Goal: Task Accomplishment & Management: Manage account settings

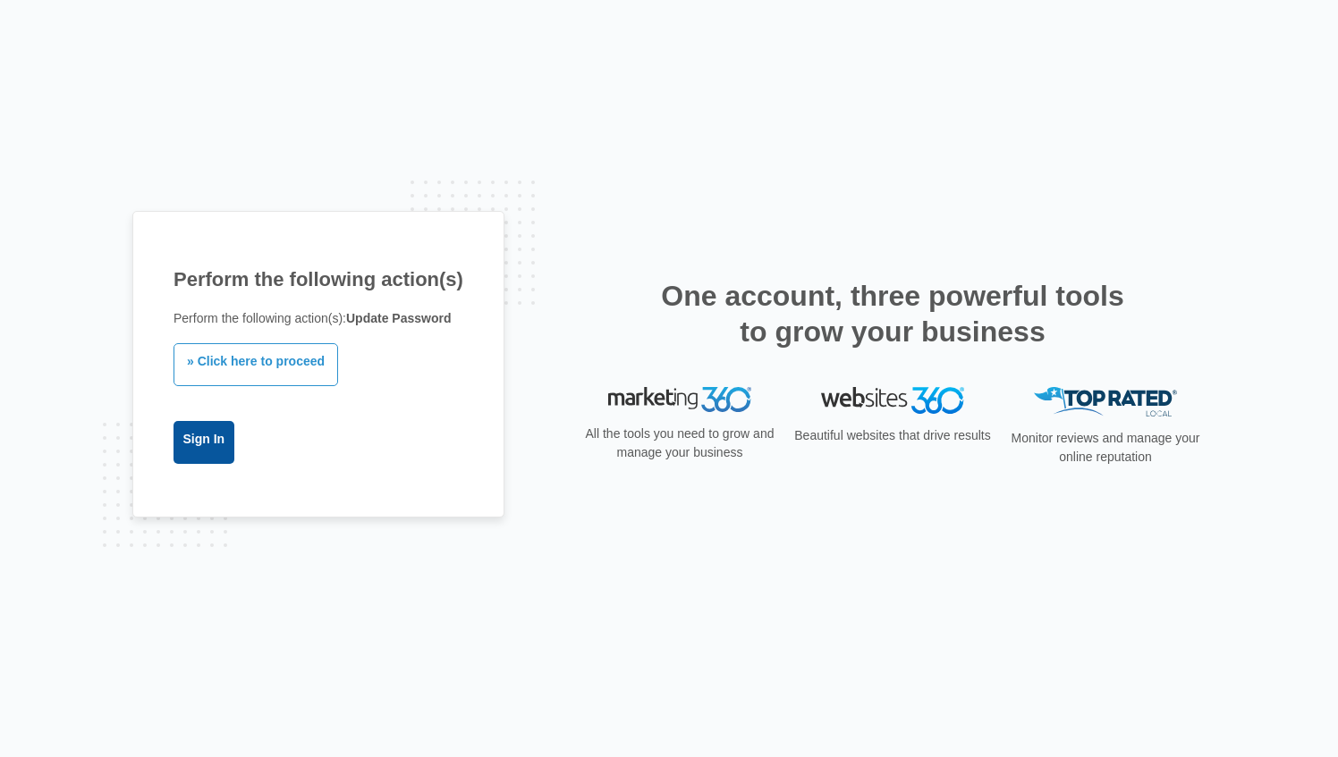
click at [221, 444] on link "Sign In" at bounding box center [203, 442] width 61 height 43
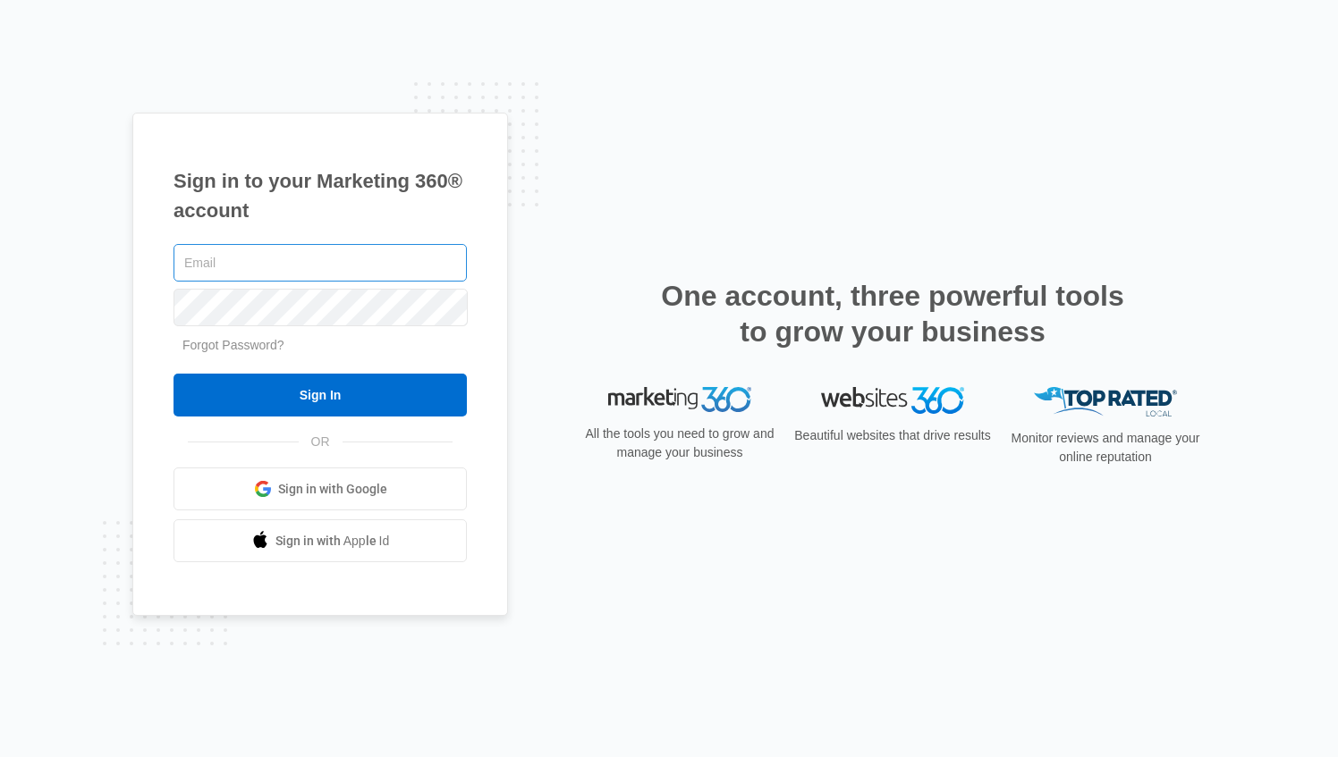
click at [218, 272] on input "text" at bounding box center [319, 263] width 293 height 38
type input "tamika1116"
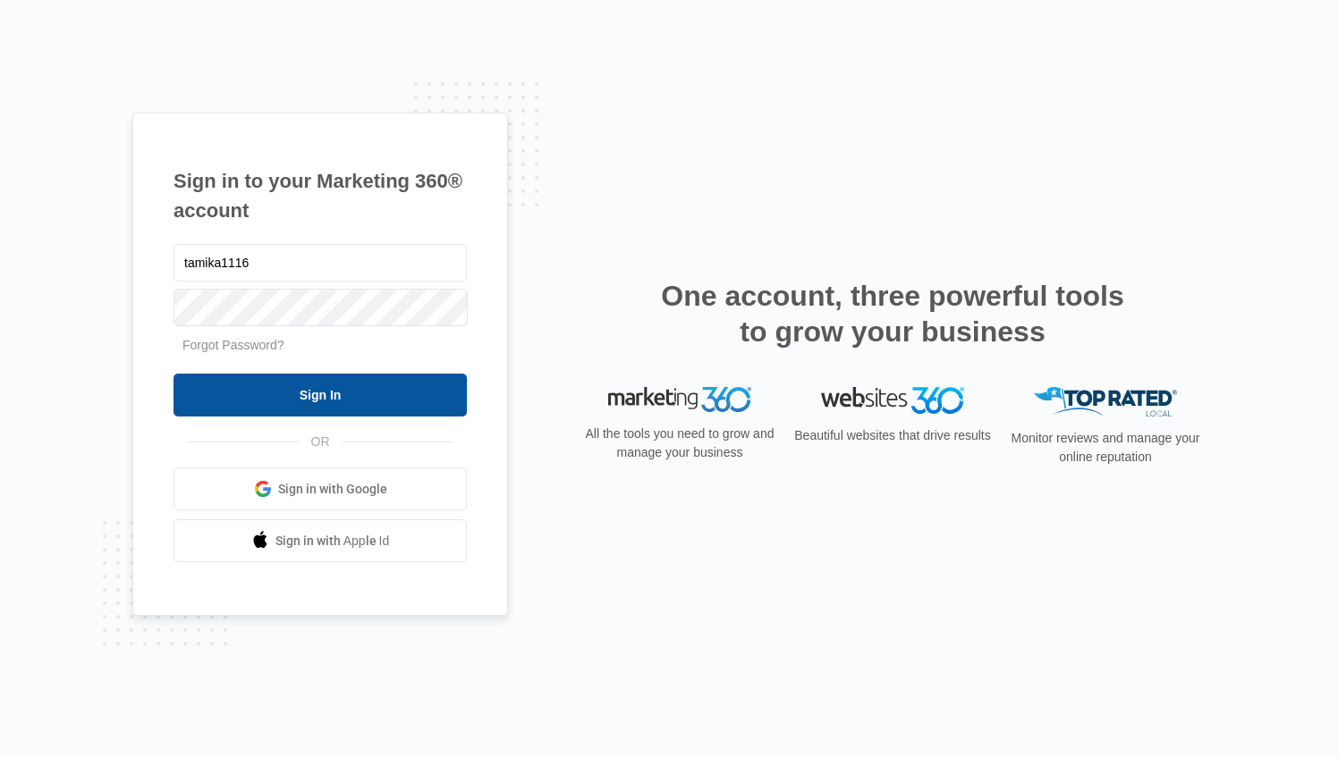
click at [315, 388] on input "Sign In" at bounding box center [319, 395] width 293 height 43
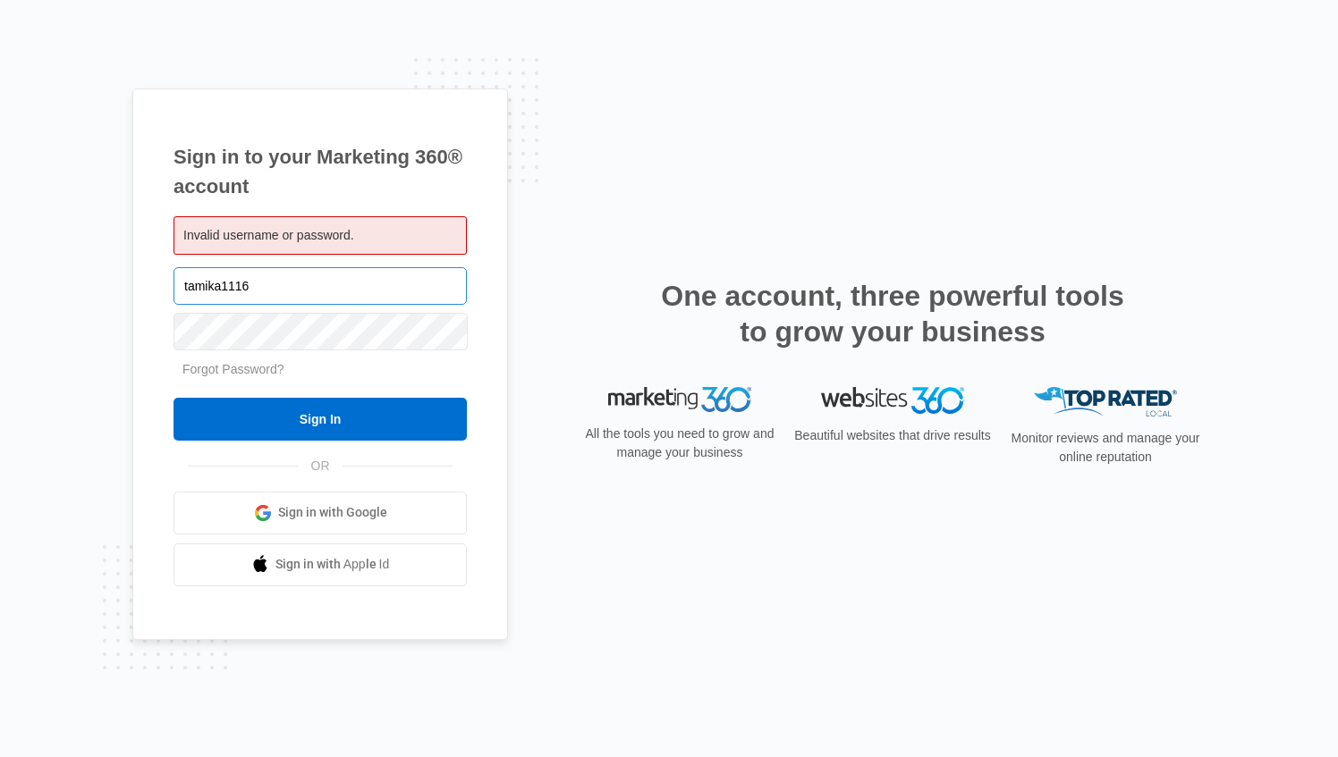
drag, startPoint x: 186, startPoint y: 283, endPoint x: 177, endPoint y: 280, distance: 9.3
click at [177, 280] on input "tamika1116" at bounding box center [319, 286] width 293 height 38
click at [222, 286] on input "Tamika1116" at bounding box center [319, 286] width 293 height 38
drag, startPoint x: 191, startPoint y: 287, endPoint x: 175, endPoint y: 281, distance: 17.3
click at [183, 284] on input "Tamikal1116" at bounding box center [319, 286] width 293 height 38
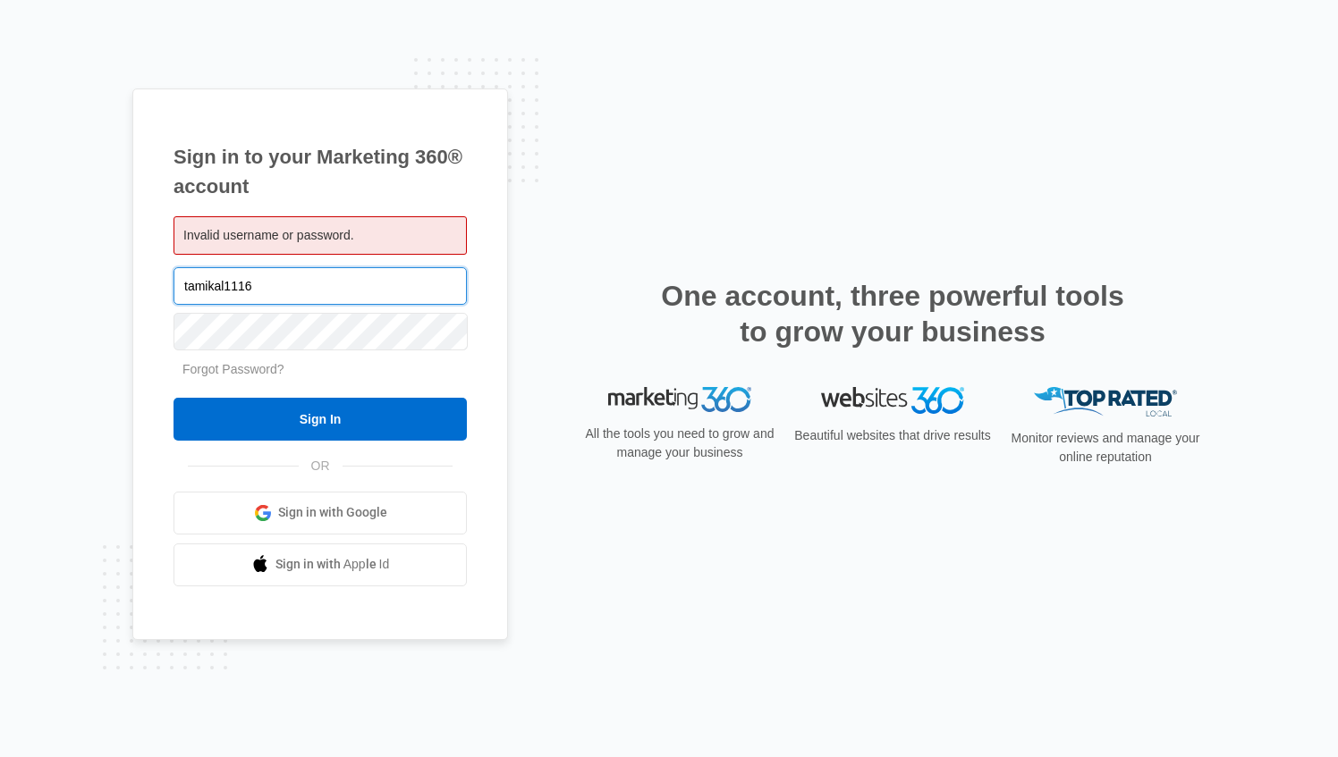
type input "tamikal1116"
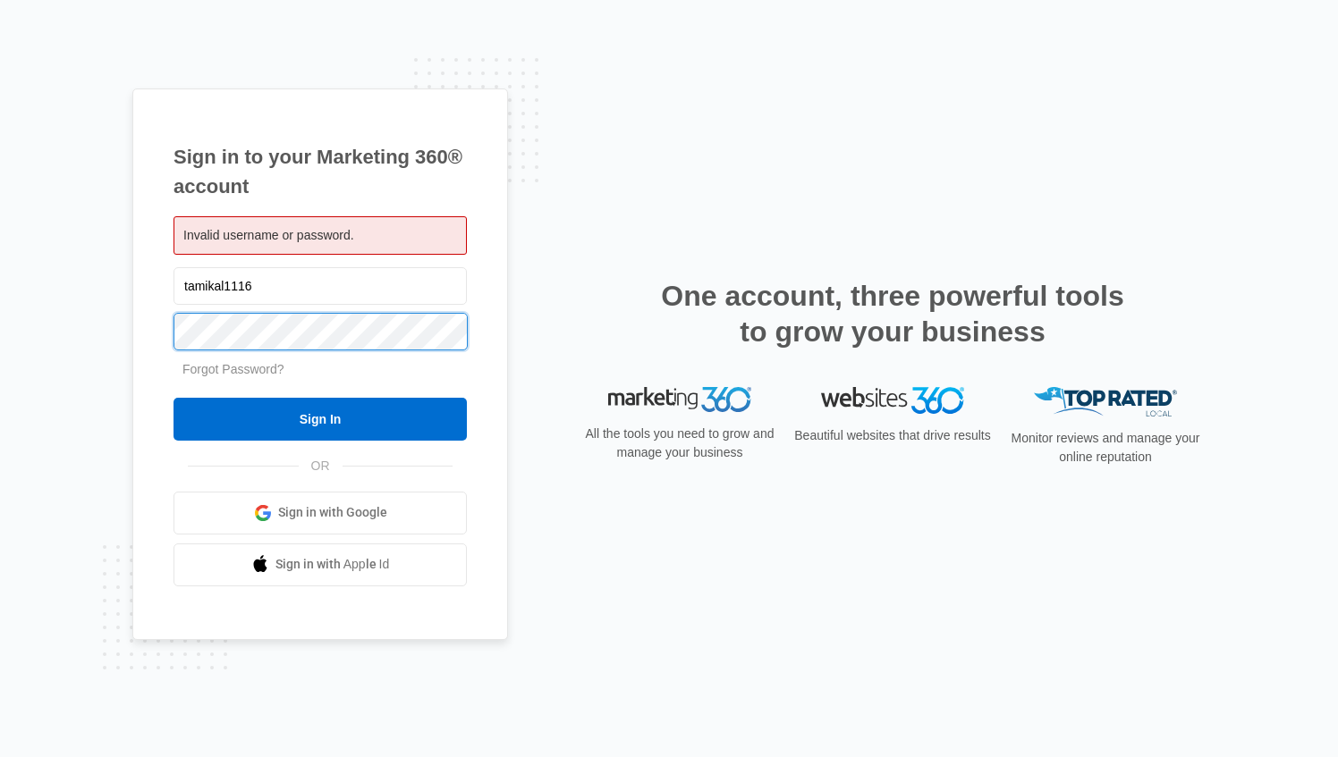
click at [139, 326] on div "Sign in to your Marketing 360® account Invalid username or password. tamikal111…" at bounding box center [320, 365] width 376 height 552
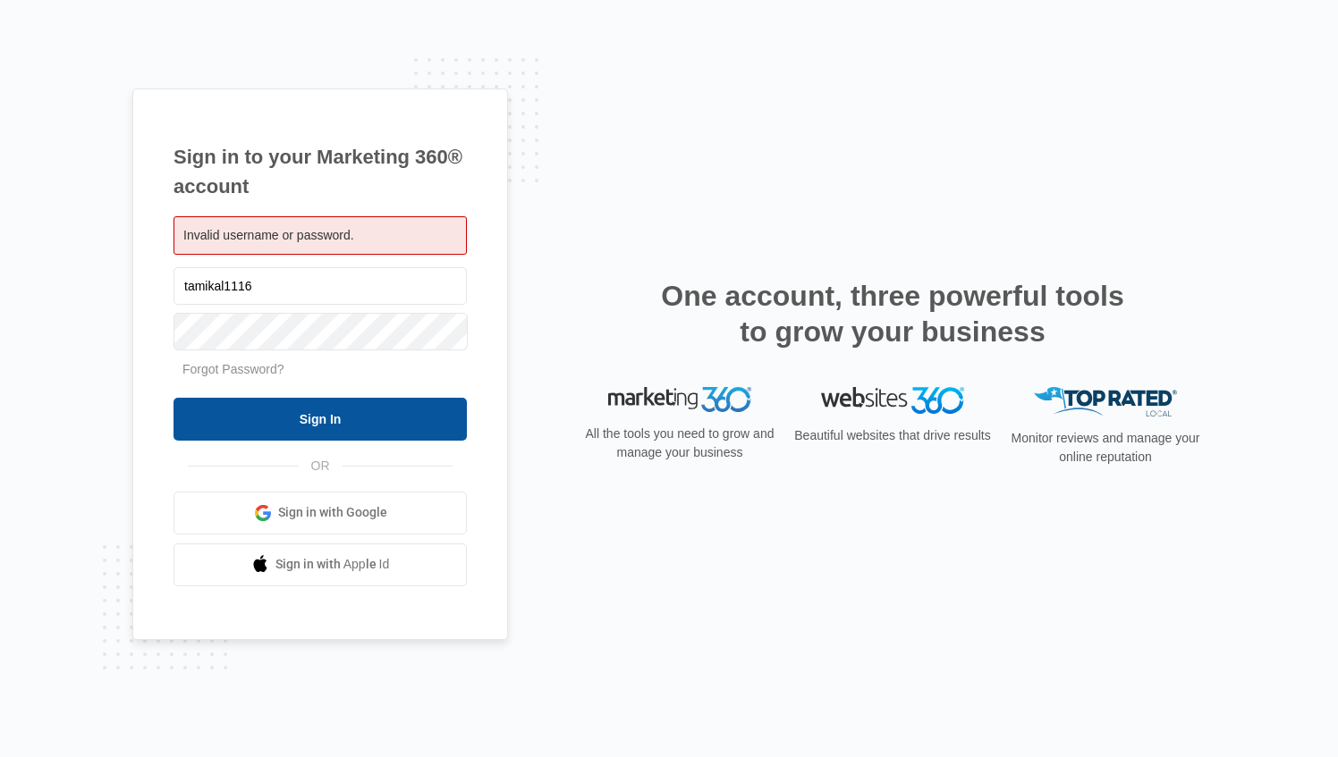
click at [234, 414] on input "Sign In" at bounding box center [319, 419] width 293 height 43
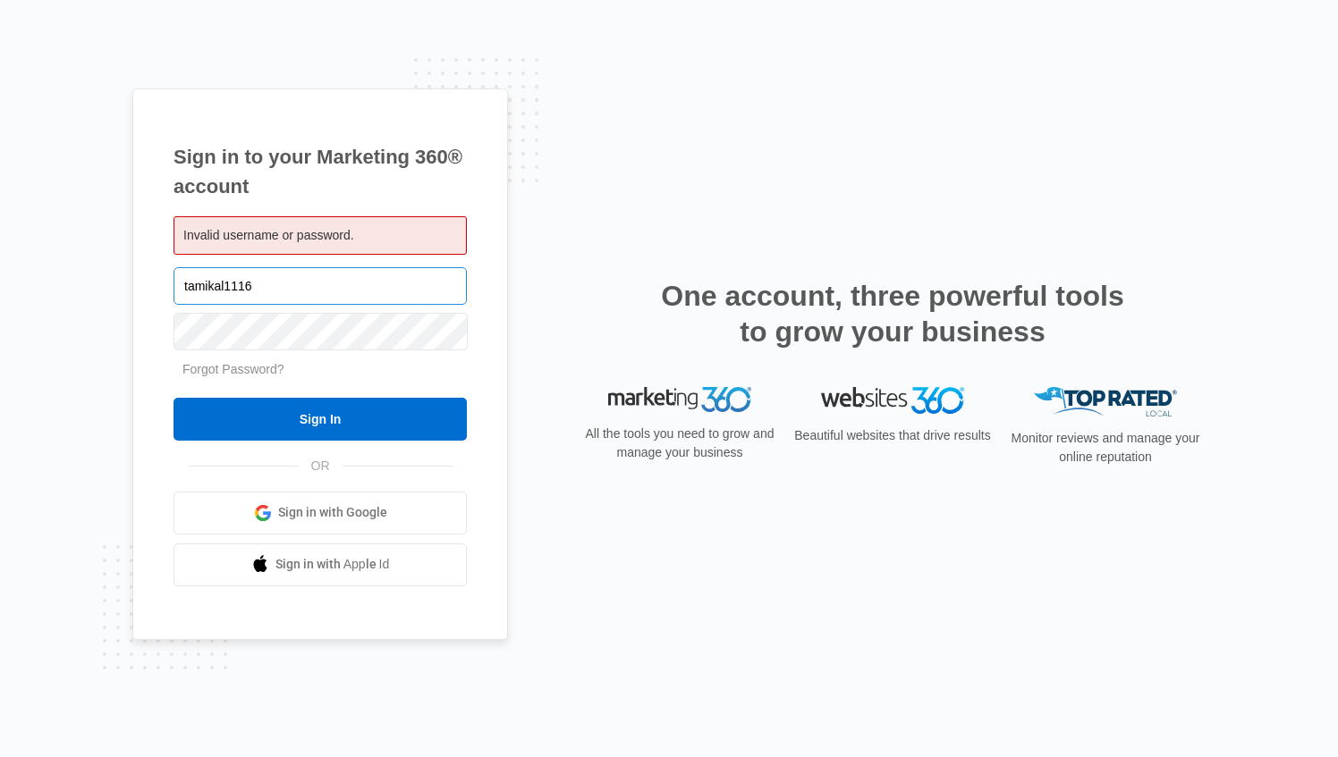
click at [225, 284] on input "tamikal1116" at bounding box center [319, 286] width 293 height 38
type input "tamikatlt1116"
click at [165, 322] on div "Sign in to your Marketing 360® account Invalid username or password. tamikatlt1…" at bounding box center [320, 365] width 376 height 552
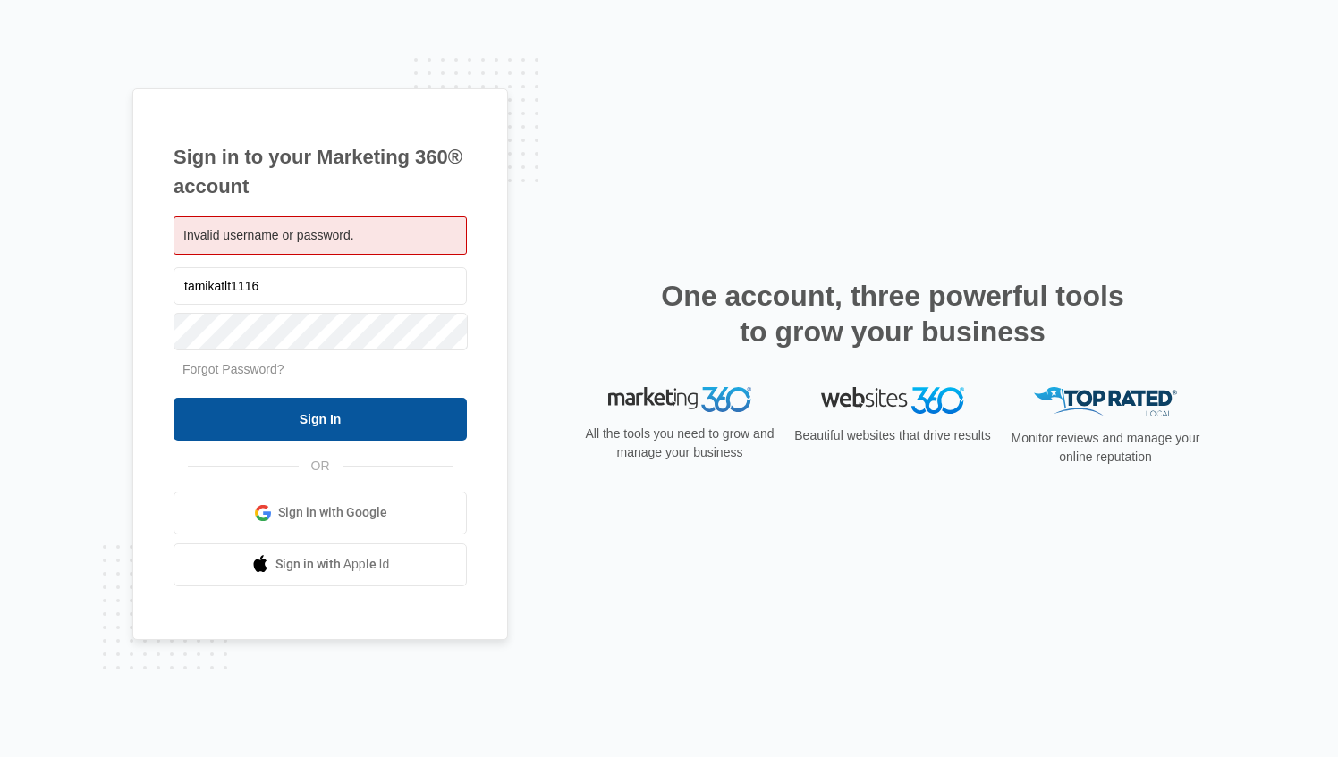
click at [281, 411] on input "Sign In" at bounding box center [319, 419] width 293 height 43
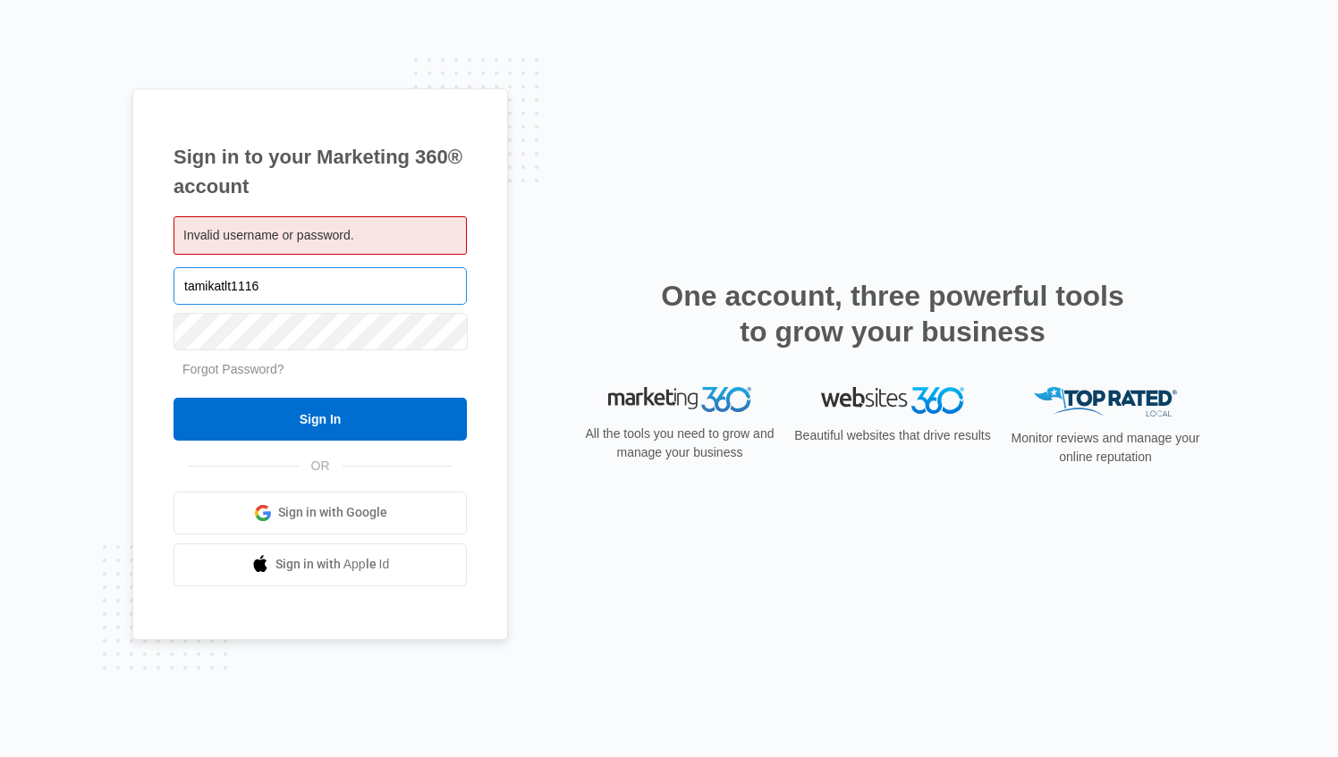
click at [229, 282] on input "tamikatlt1116" at bounding box center [319, 286] width 293 height 38
click at [234, 283] on input "tamika1116" at bounding box center [319, 286] width 293 height 38
drag, startPoint x: 249, startPoint y: 277, endPoint x: 235, endPoint y: 277, distance: 13.4
click at [235, 277] on input "tamika1116" at bounding box center [319, 286] width 293 height 38
type input "tamika1160"
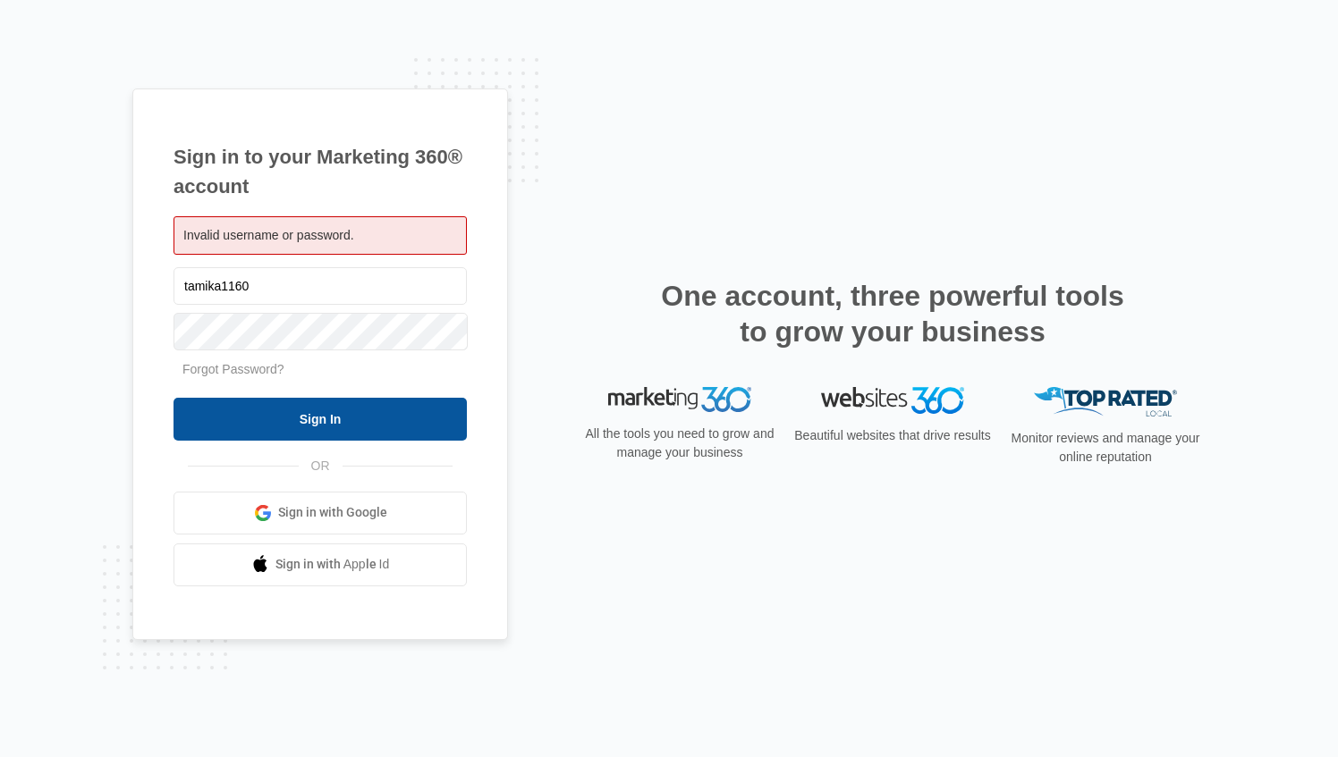
click at [362, 406] on input "Sign In" at bounding box center [319, 419] width 293 height 43
click at [281, 404] on input "Sign In" at bounding box center [319, 419] width 293 height 43
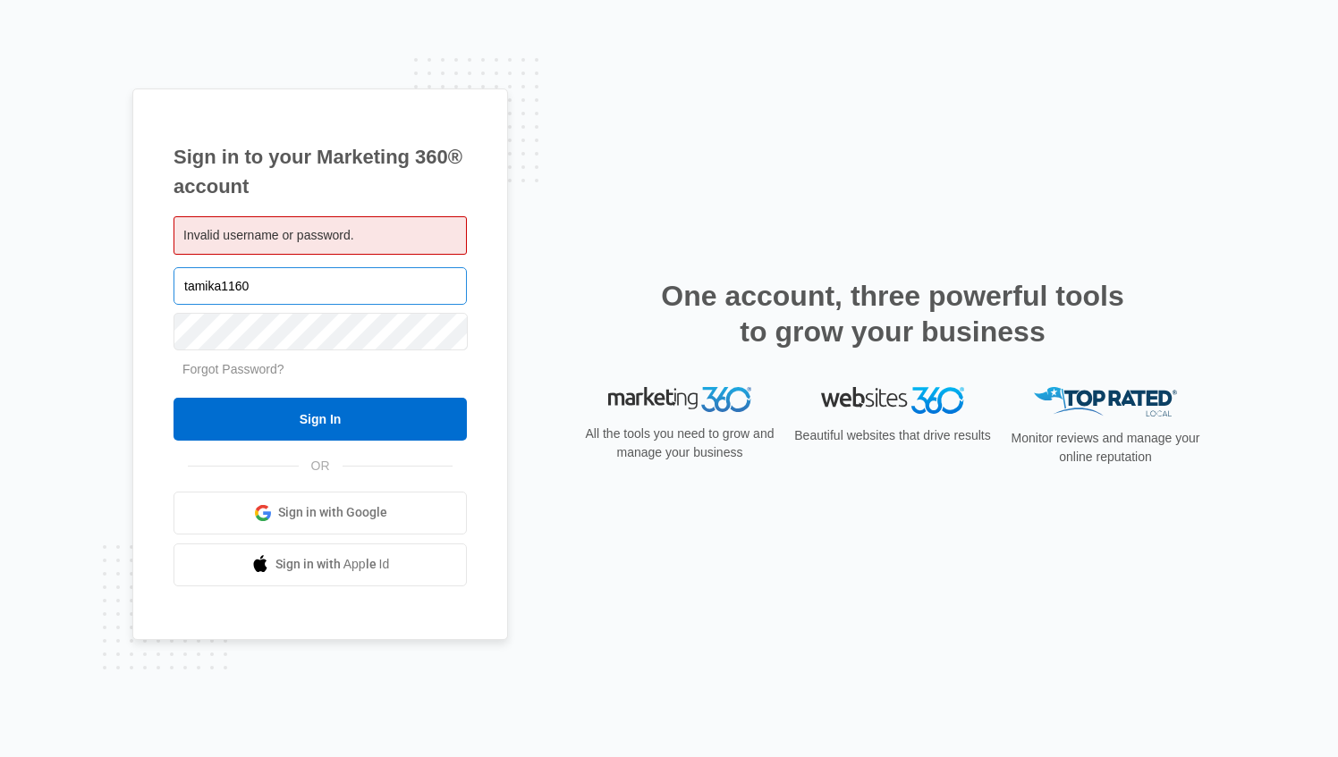
click at [181, 281] on input "tamika1160" at bounding box center [319, 286] width 293 height 38
click at [182, 283] on input "Tamika1160" at bounding box center [319, 286] width 293 height 38
type input "tamika1160"
click at [173, 398] on input "Sign In" at bounding box center [319, 419] width 293 height 43
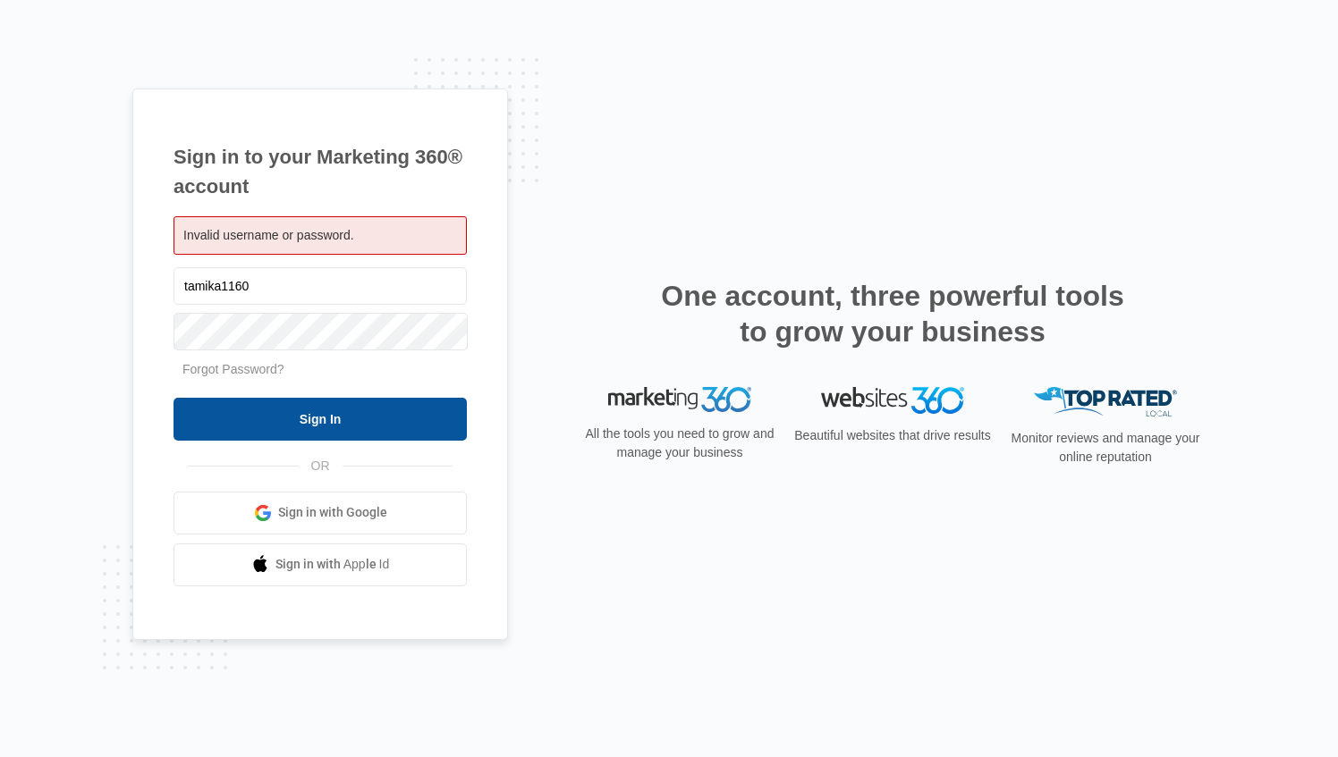
click at [291, 415] on input "Sign In" at bounding box center [319, 419] width 293 height 43
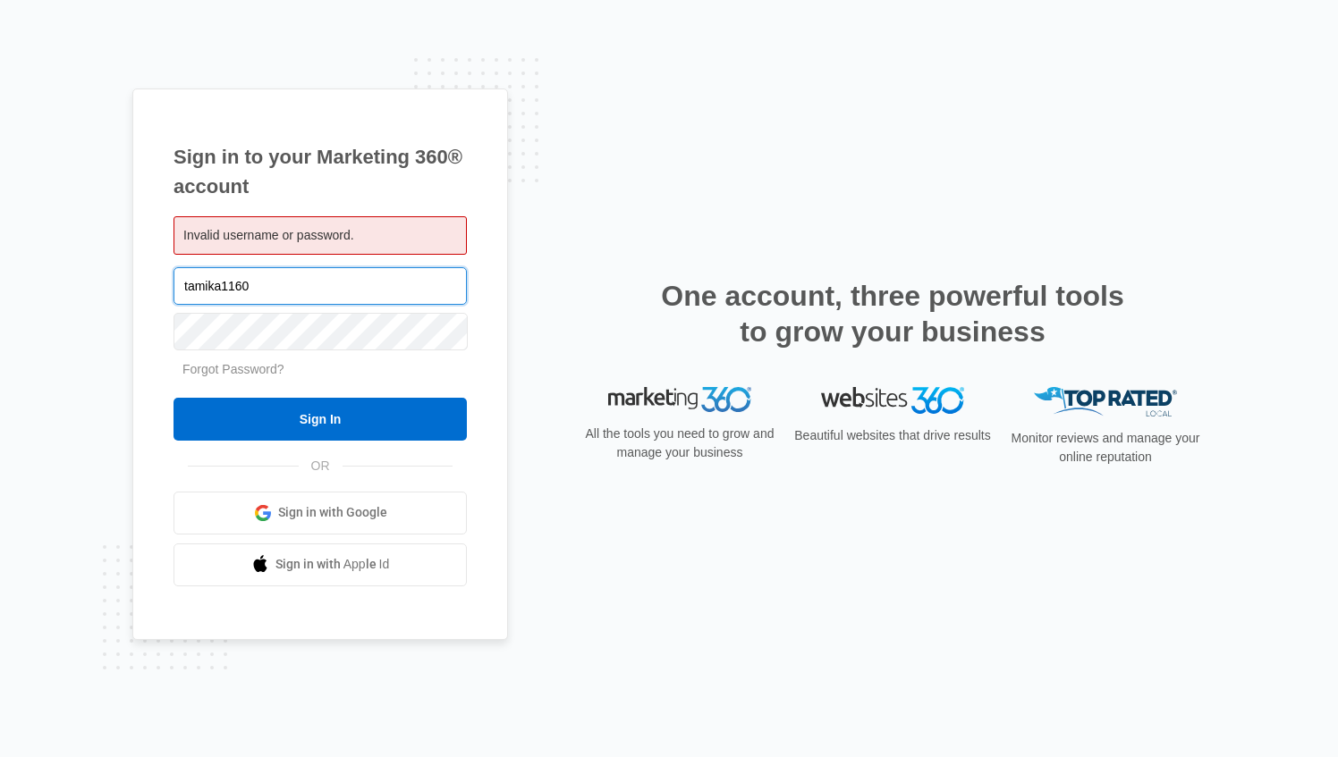
drag, startPoint x: 189, startPoint y: 283, endPoint x: 180, endPoint y: 279, distance: 9.6
click at [182, 281] on input "tamika1160" at bounding box center [319, 286] width 293 height 38
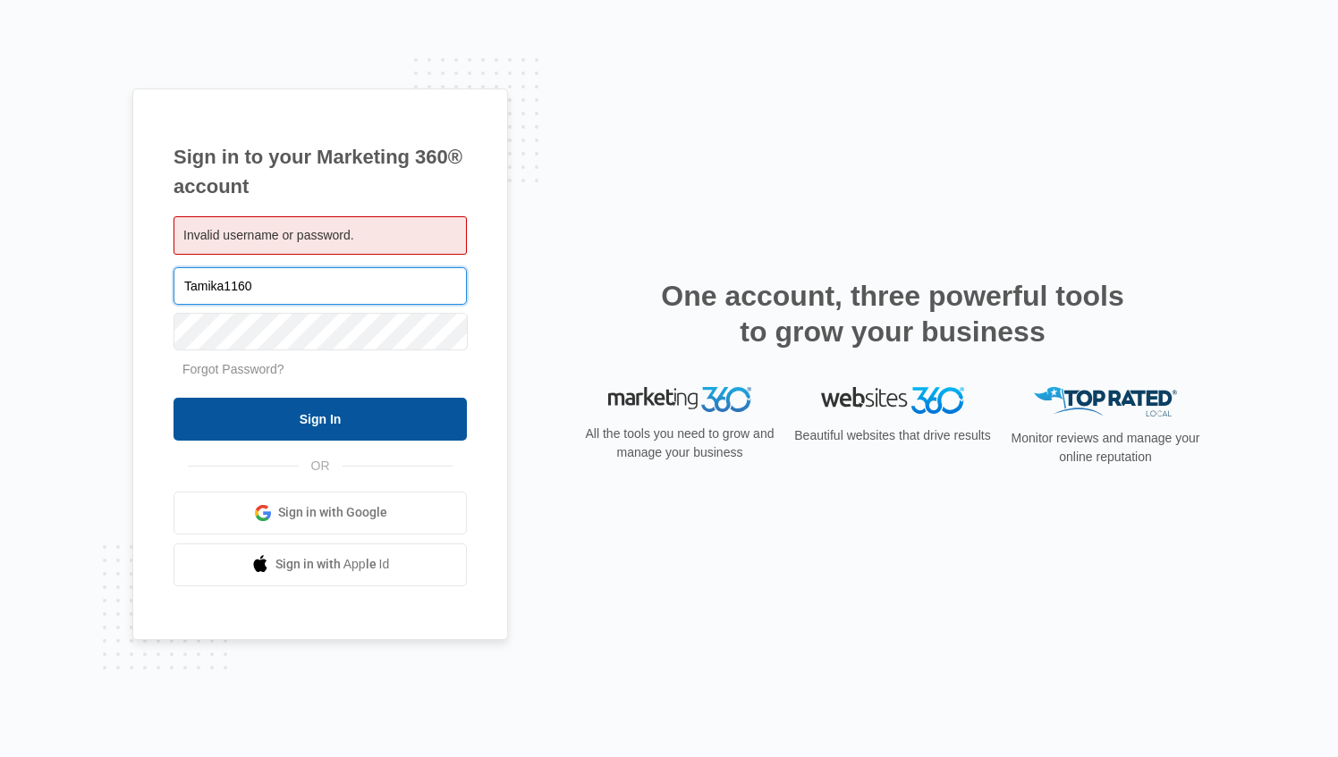
type input "Tamika1160"
click at [267, 418] on input "Sign In" at bounding box center [319, 419] width 293 height 43
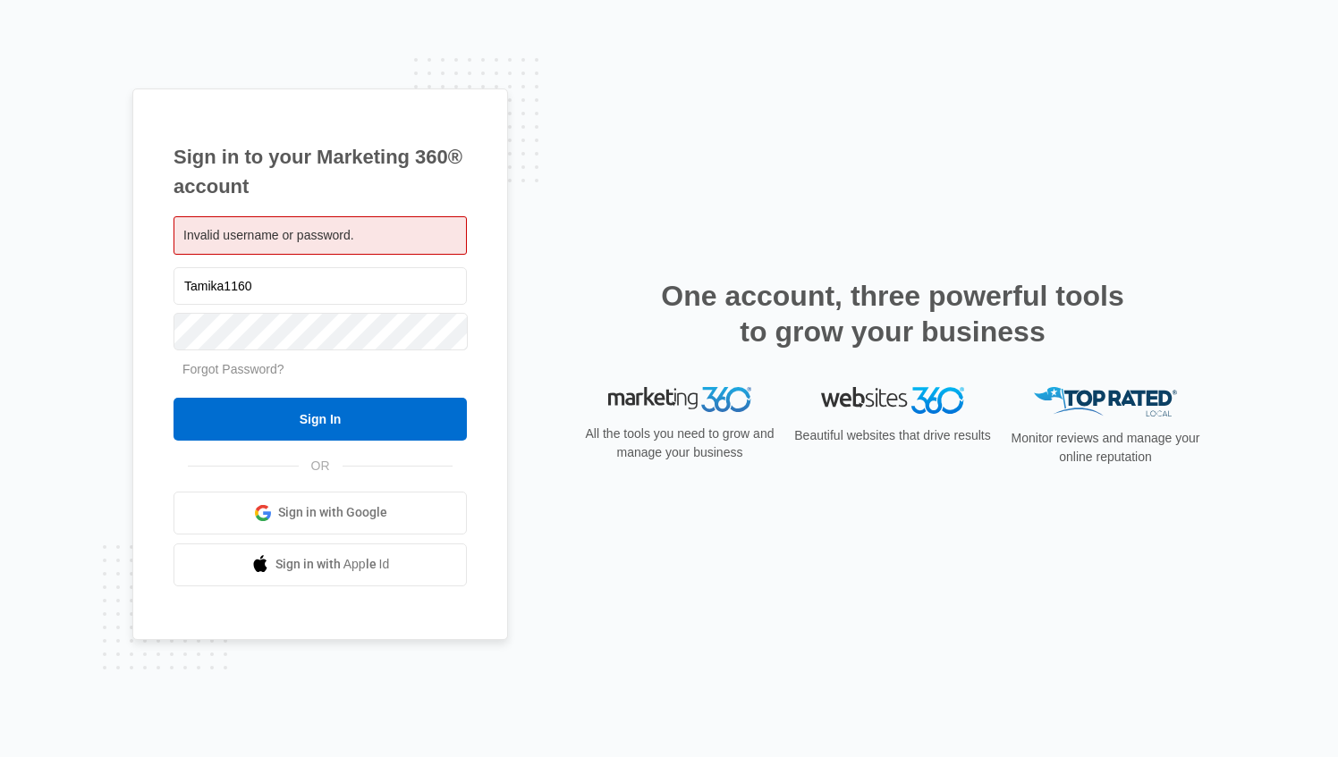
click at [237, 318] on div at bounding box center [319, 331] width 293 height 45
click at [475, 148] on div "Sign in to your Marketing 360® account Invalid username or password. Tamika1160…" at bounding box center [320, 365] width 376 height 552
click at [141, 326] on div "Sign in to your Marketing 360® account Invalid username or password. Tamika1160…" at bounding box center [320, 365] width 376 height 552
drag, startPoint x: 169, startPoint y: 327, endPoint x: 263, endPoint y: 285, distance: 102.9
click at [263, 285] on input "Tamika1160" at bounding box center [319, 286] width 293 height 38
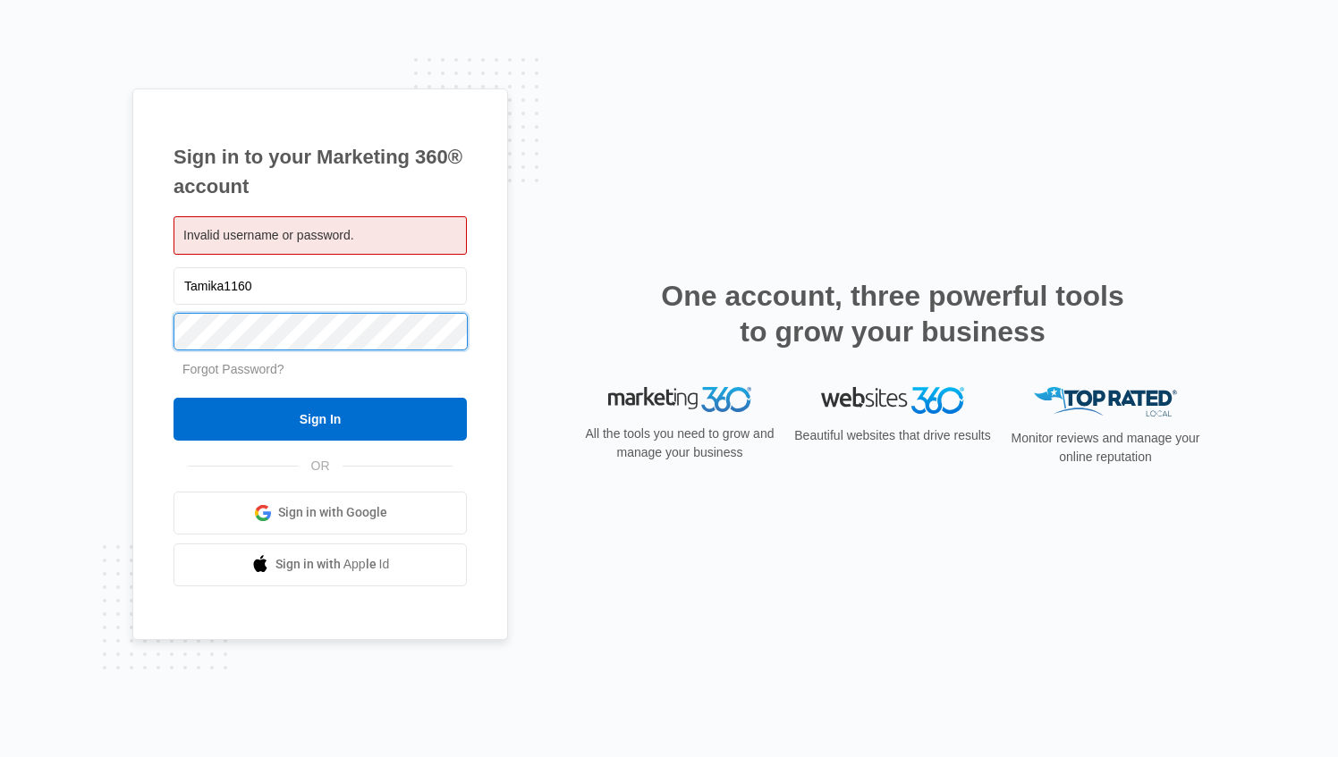
click at [159, 327] on div "Sign in to your Marketing 360® account Invalid username or password. Tamika1160…" at bounding box center [320, 365] width 376 height 552
click at [139, 319] on div "Sign in to your Marketing 360® account Invalid username or password. Tamika1160…" at bounding box center [320, 365] width 376 height 552
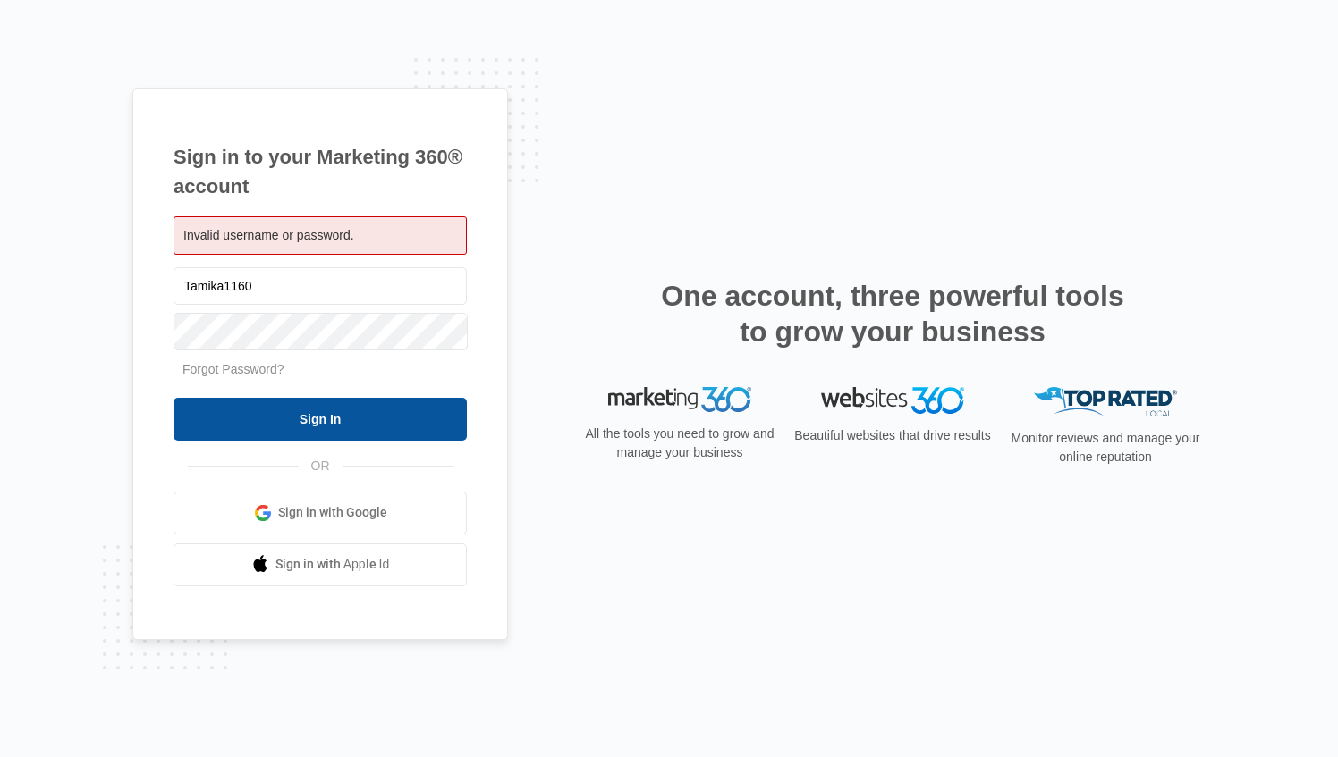
click at [227, 415] on input "Sign In" at bounding box center [319, 419] width 293 height 43
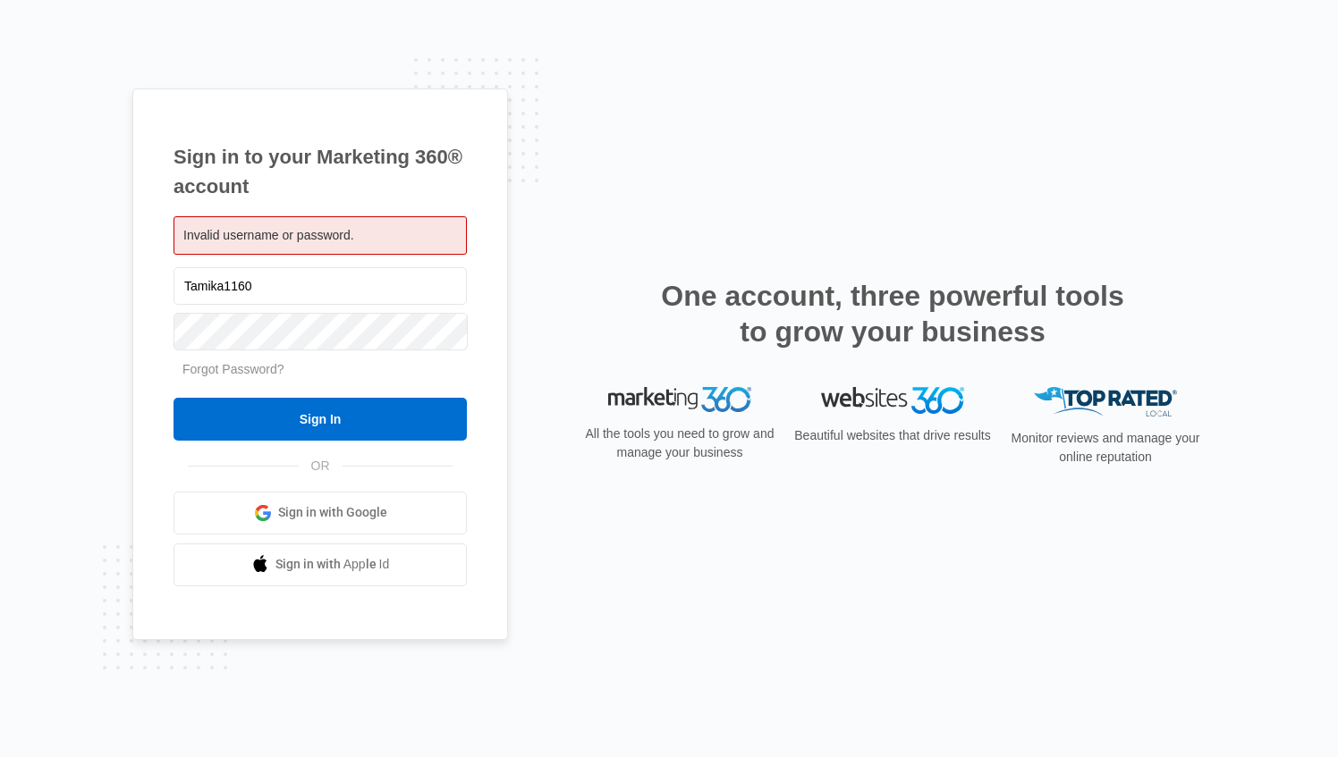
drag, startPoint x: 229, startPoint y: 304, endPoint x: 223, endPoint y: 311, distance: 9.5
click at [225, 306] on div "Tamika1160" at bounding box center [319, 286] width 293 height 45
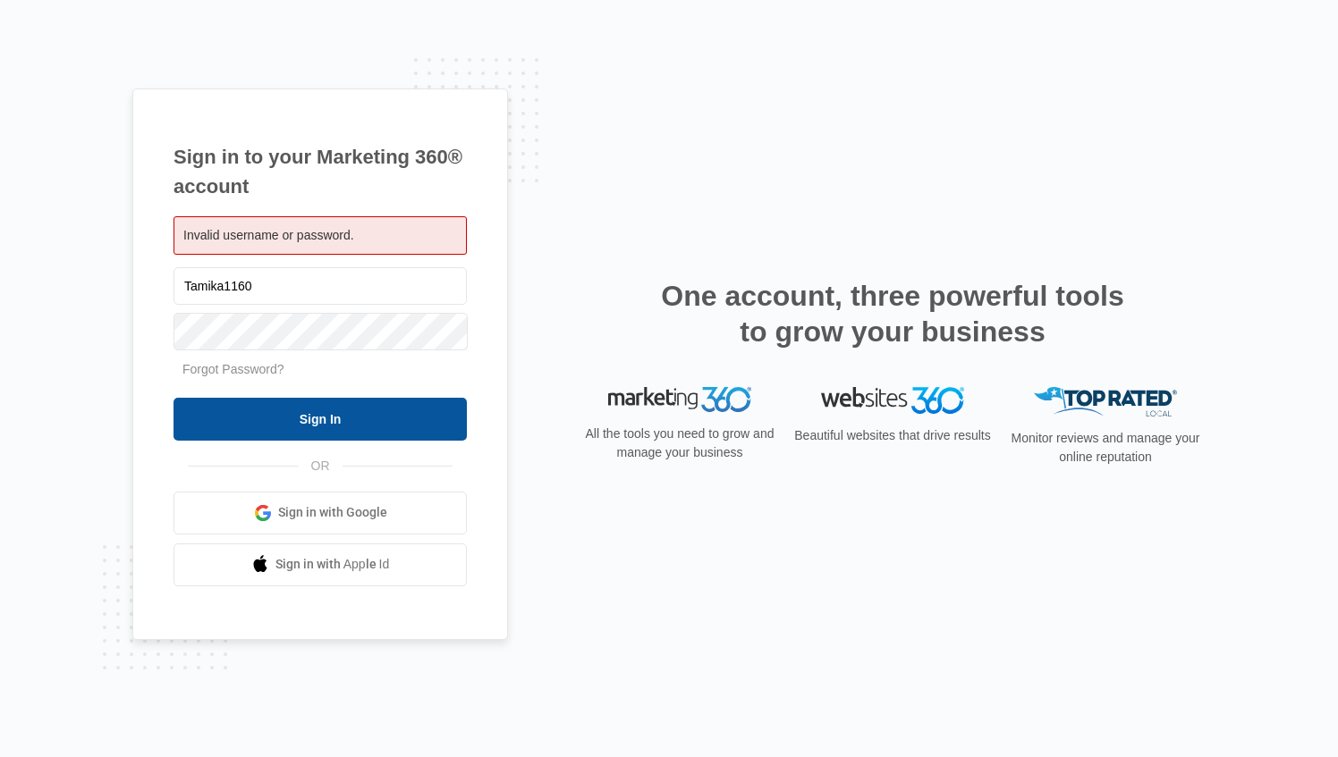
click at [261, 419] on input "Sign In" at bounding box center [319, 419] width 293 height 43
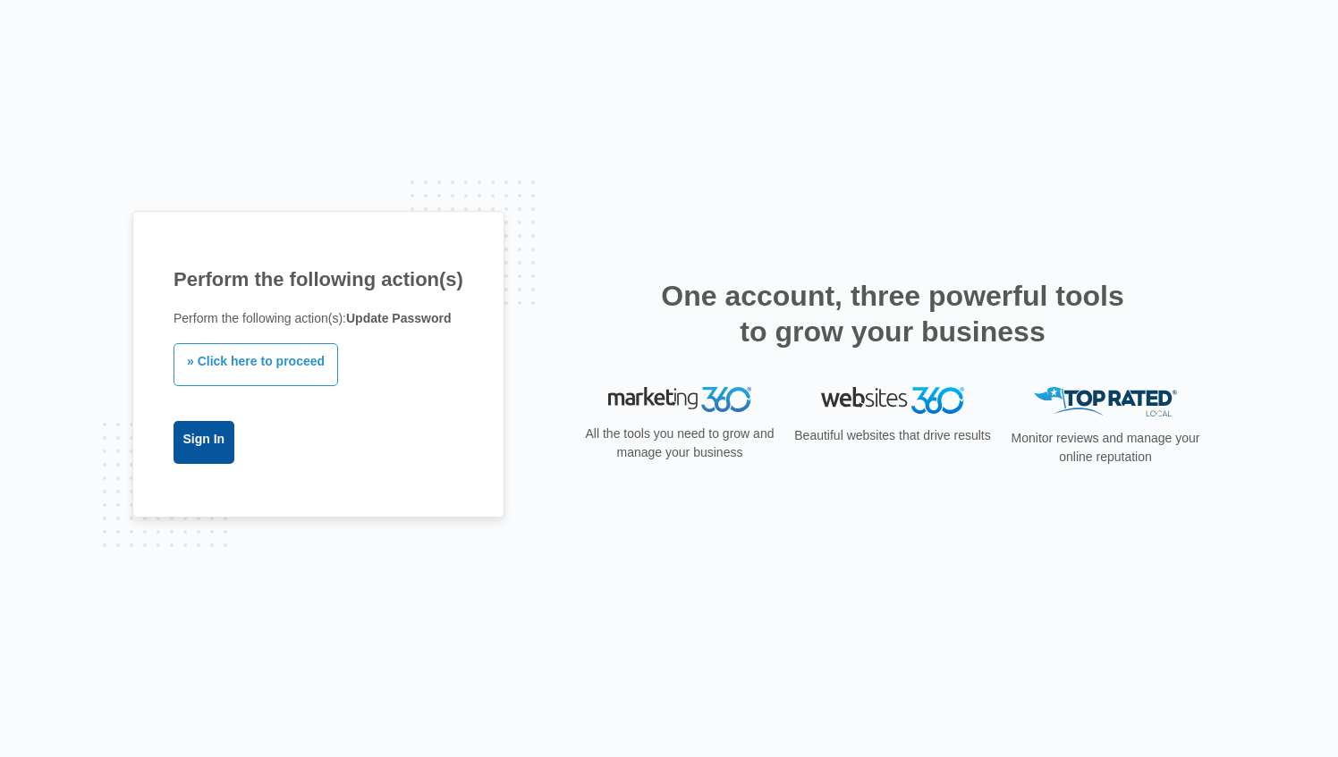
click at [217, 427] on link "Sign In" at bounding box center [203, 442] width 61 height 43
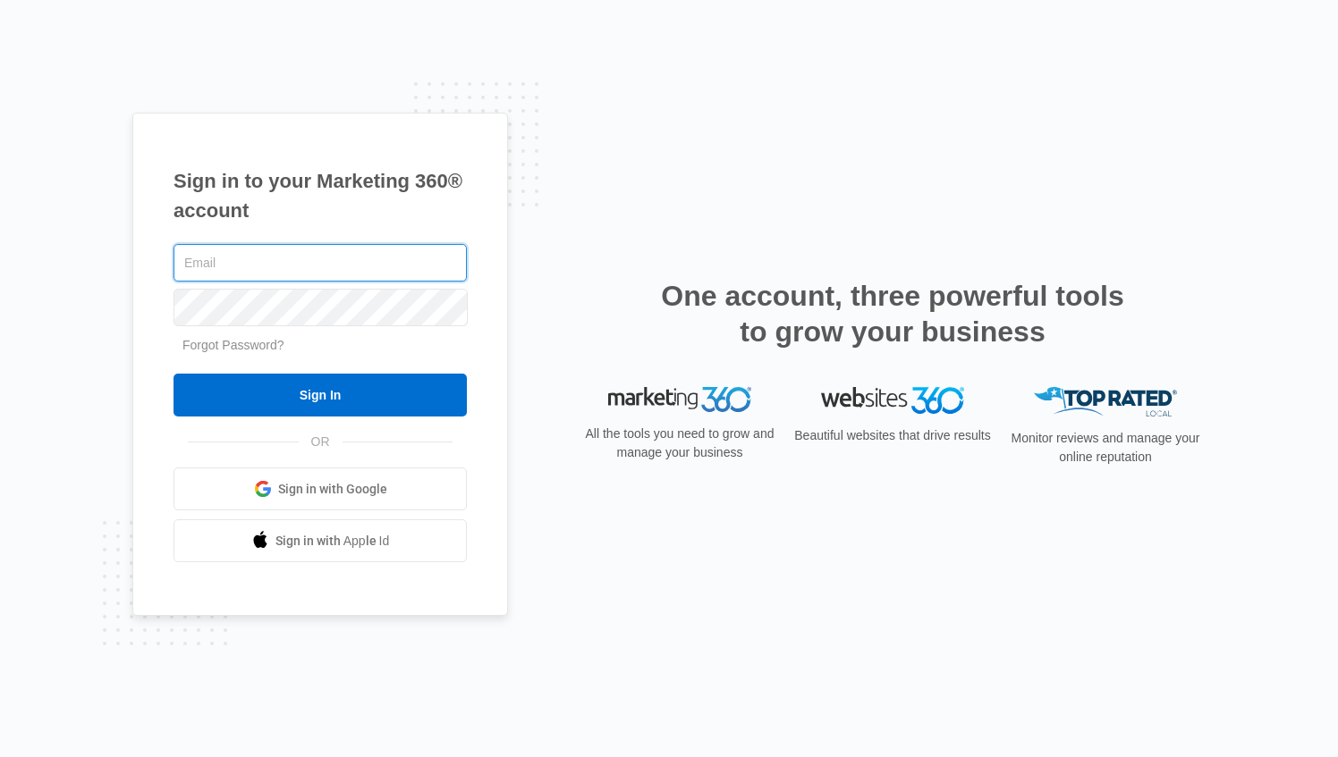
click at [265, 245] on input "text" at bounding box center [319, 263] width 293 height 38
click at [258, 266] on input "text" at bounding box center [319, 263] width 293 height 38
click at [274, 261] on input "text" at bounding box center [319, 263] width 293 height 38
click at [263, 263] on input "text" at bounding box center [319, 263] width 293 height 38
click at [261, 264] on input "text" at bounding box center [319, 263] width 293 height 38
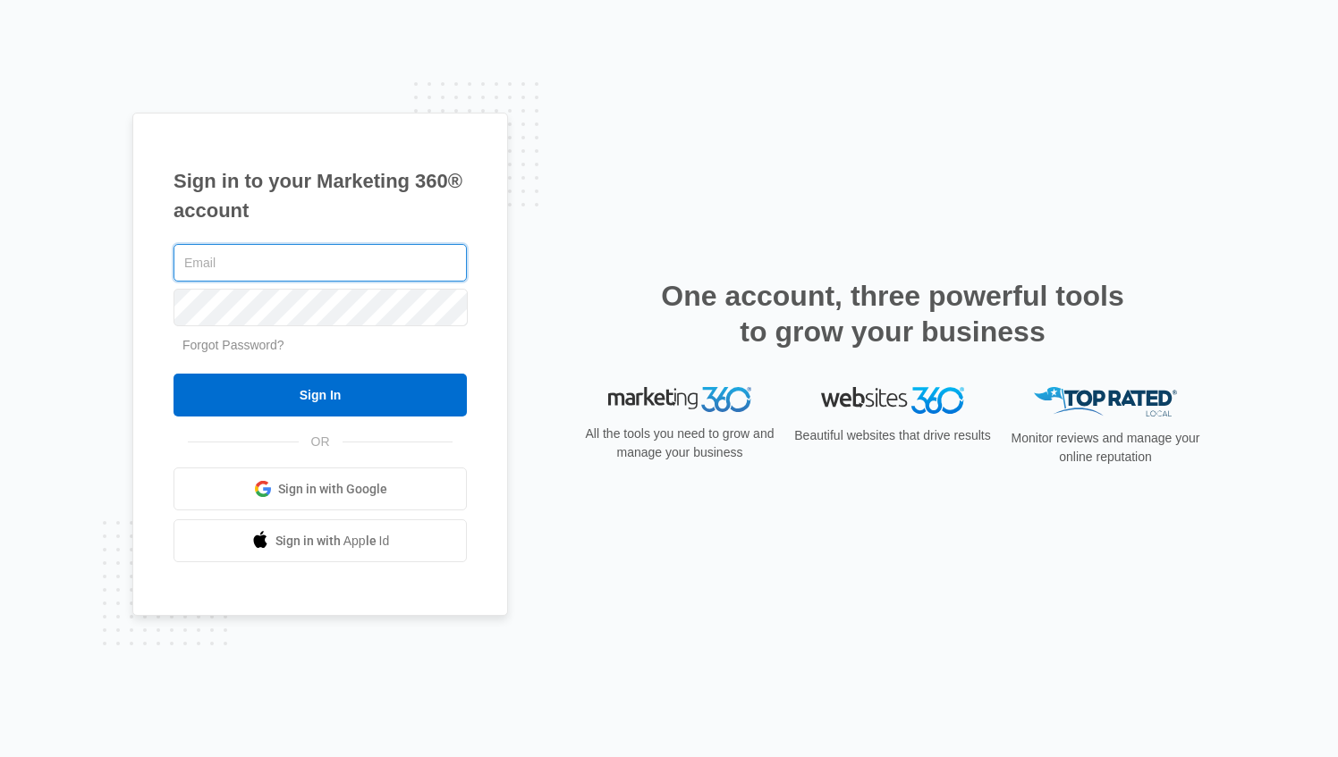
click at [229, 266] on input "text" at bounding box center [319, 263] width 293 height 38
click at [227, 259] on input "noelia@diamondstla.com" at bounding box center [319, 263] width 293 height 38
click at [273, 266] on input "noelia@Diamondstla.com" at bounding box center [319, 263] width 293 height 38
click at [316, 261] on input "noelia@Diamonmindsdstla.com" at bounding box center [319, 263] width 293 height 38
type input "noelia@Diamonmindstla.com"
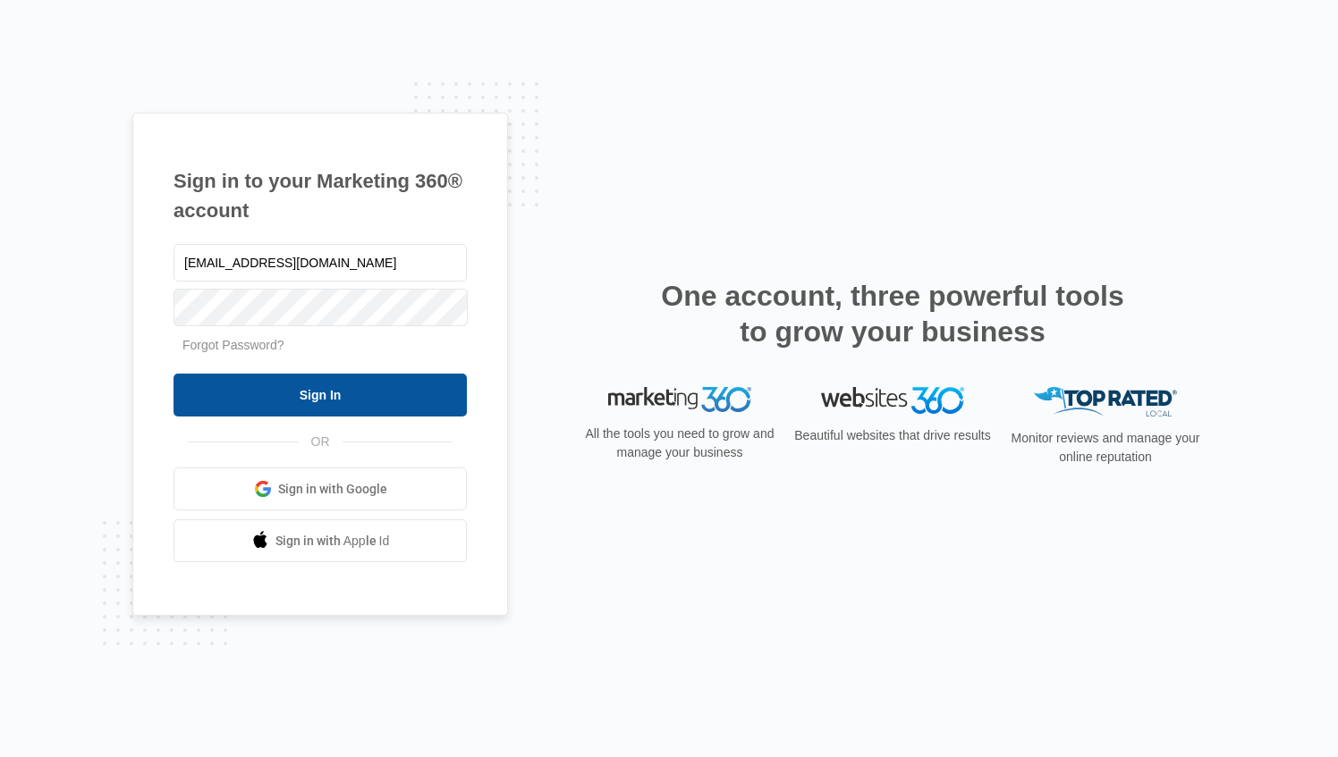
click at [323, 382] on input "Sign In" at bounding box center [319, 395] width 293 height 43
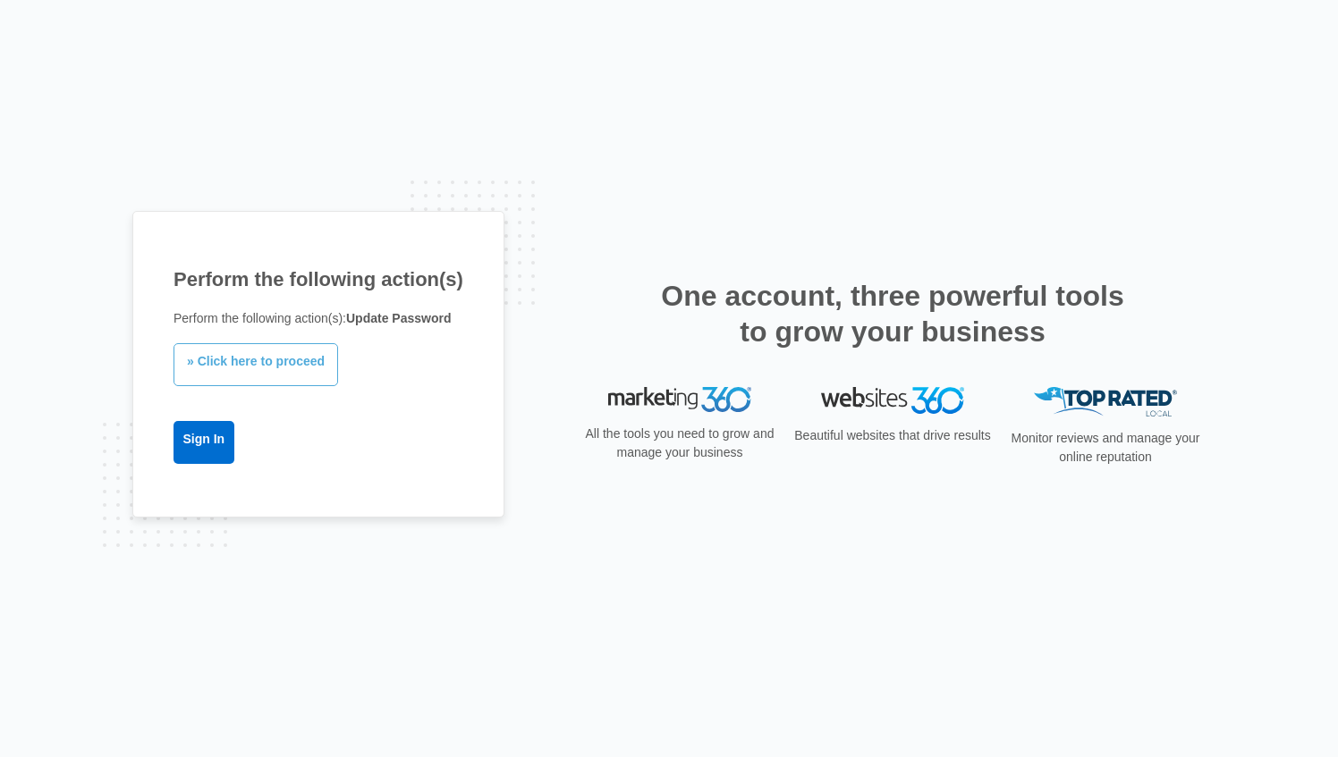
click at [249, 361] on link "» Click here to proceed" at bounding box center [255, 364] width 165 height 43
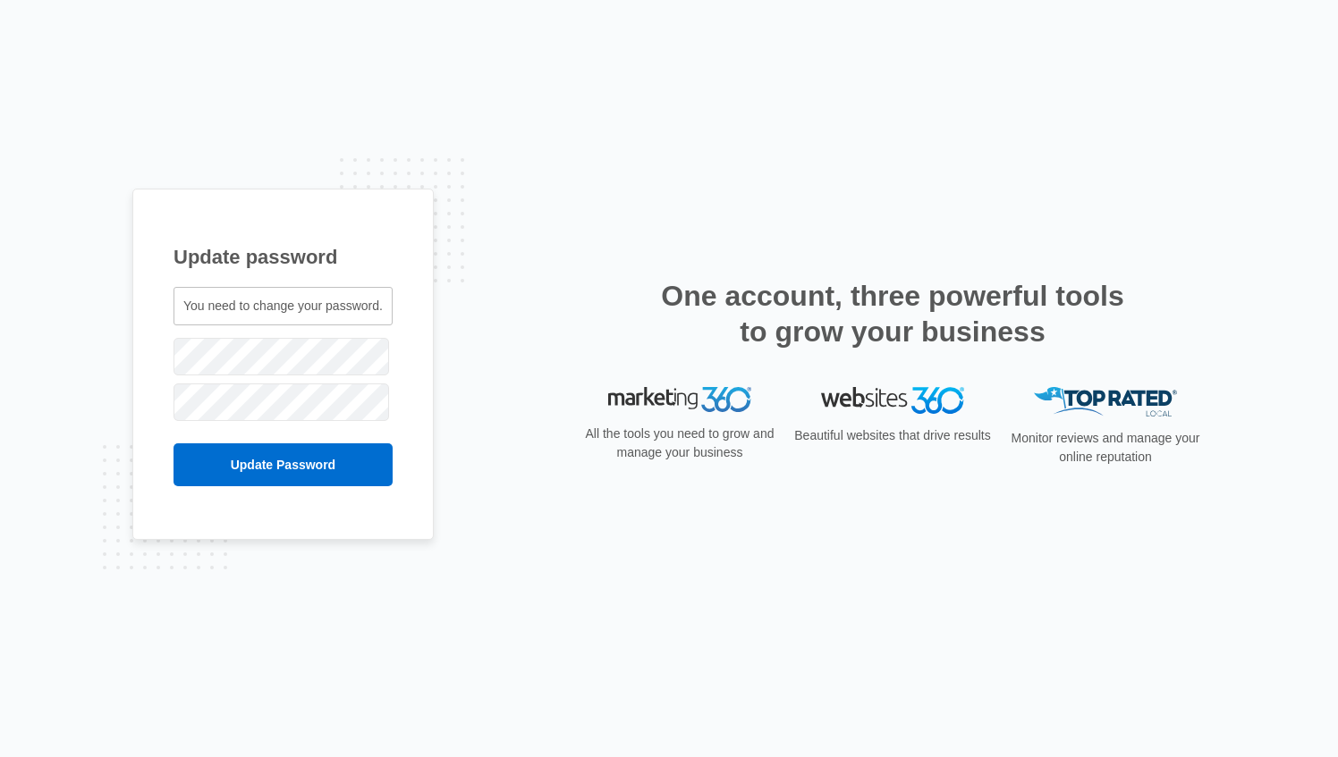
click at [228, 333] on div "You need to change your password. noelia@diamondmindstla.com Update Password" at bounding box center [282, 386] width 219 height 199
click at [224, 312] on span "You need to change your password." at bounding box center [282, 306] width 199 height 14
click at [205, 306] on span "You need to change your password." at bounding box center [282, 306] width 199 height 14
click at [195, 309] on span "You need to change your password." at bounding box center [282, 306] width 199 height 14
click at [337, 453] on input "Update Password" at bounding box center [282, 465] width 219 height 43
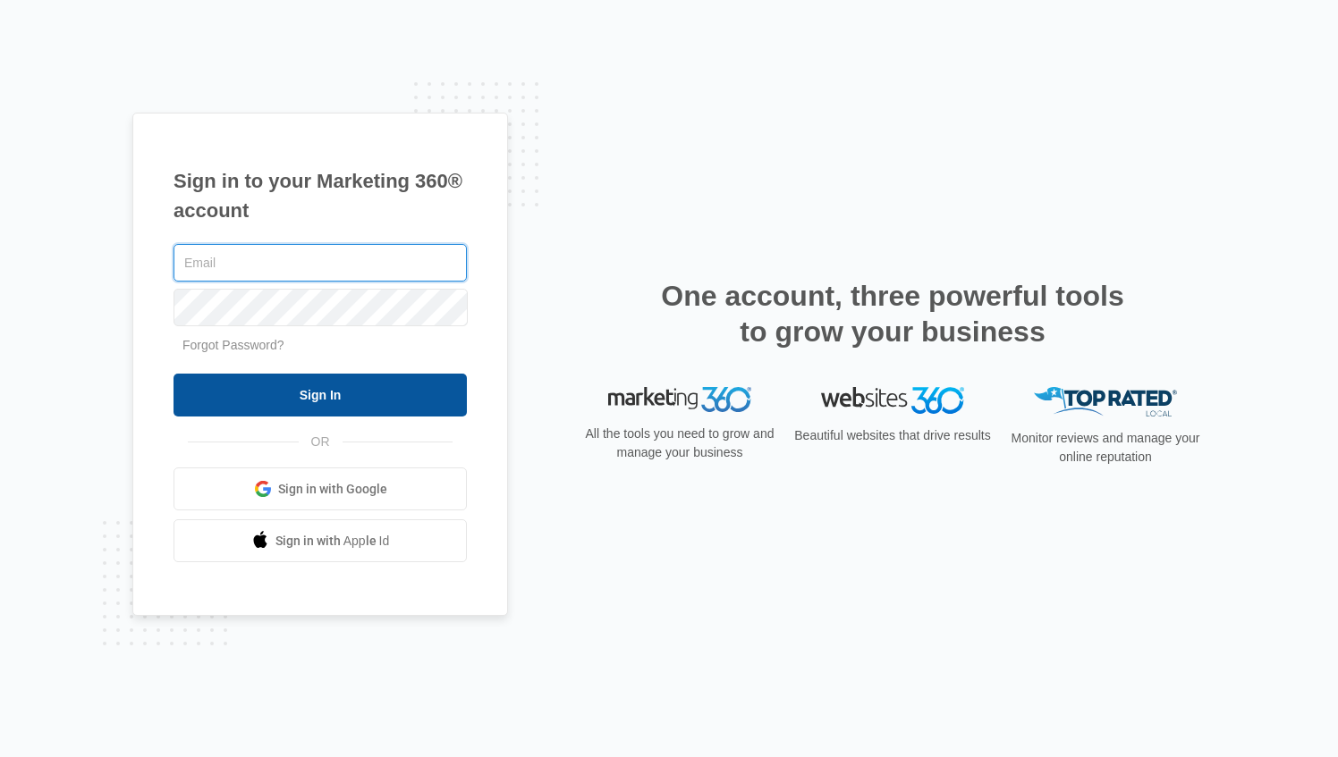
type input "noelia@diamondmindstla.com"
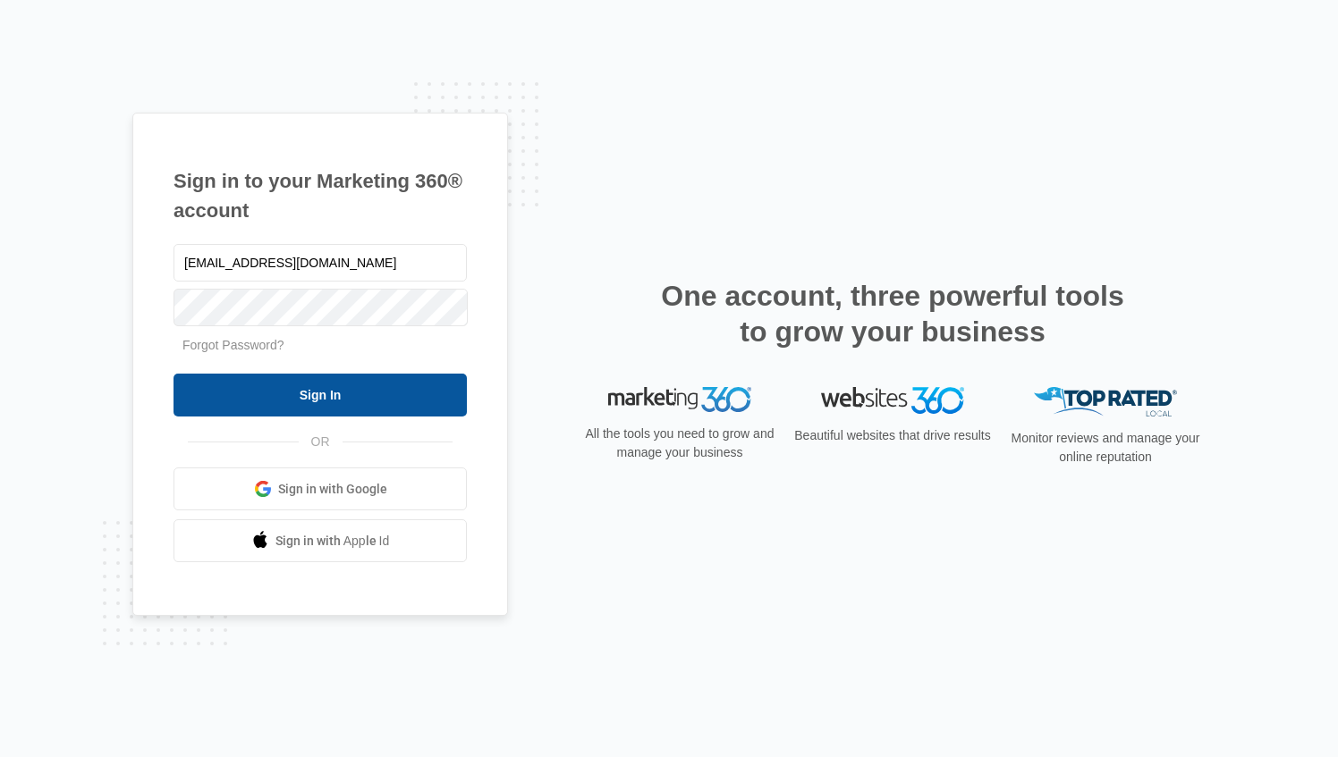
click at [317, 390] on input "Sign In" at bounding box center [319, 395] width 293 height 43
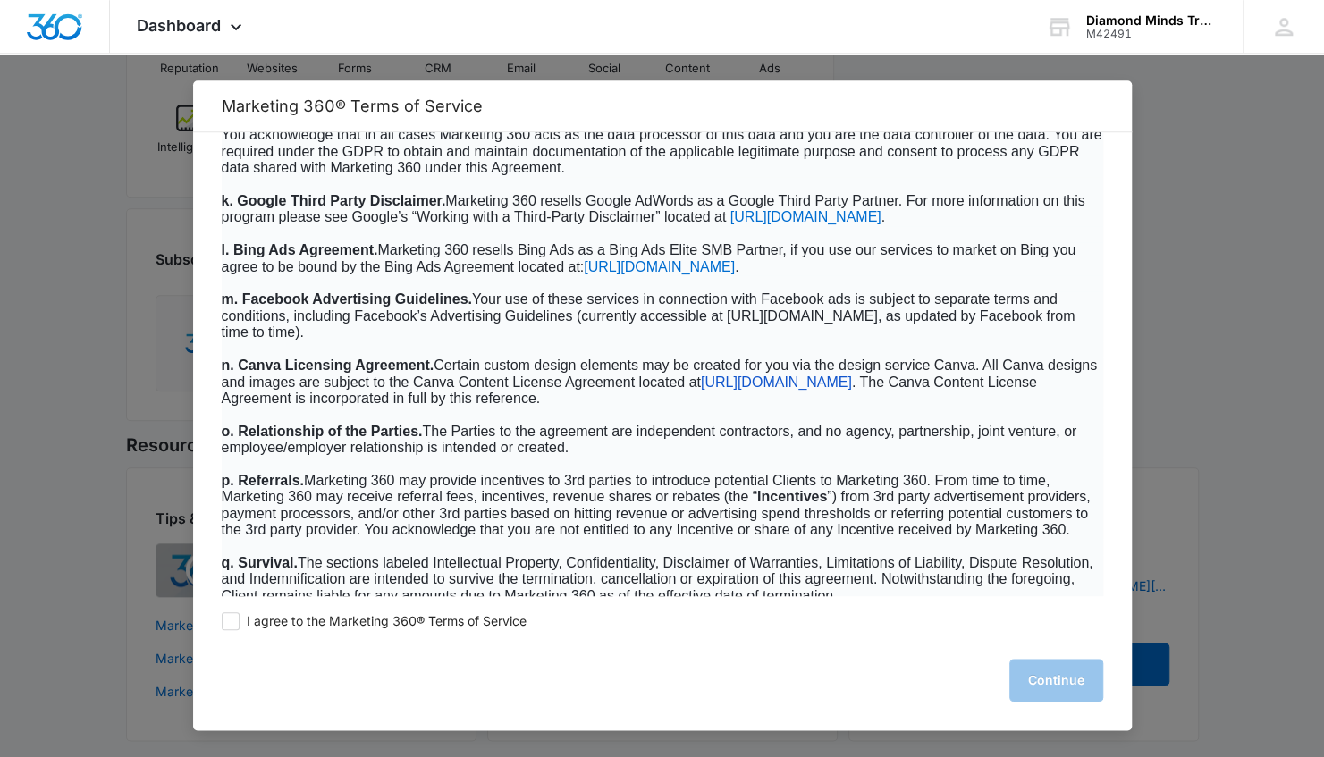
scroll to position [11502, 0]
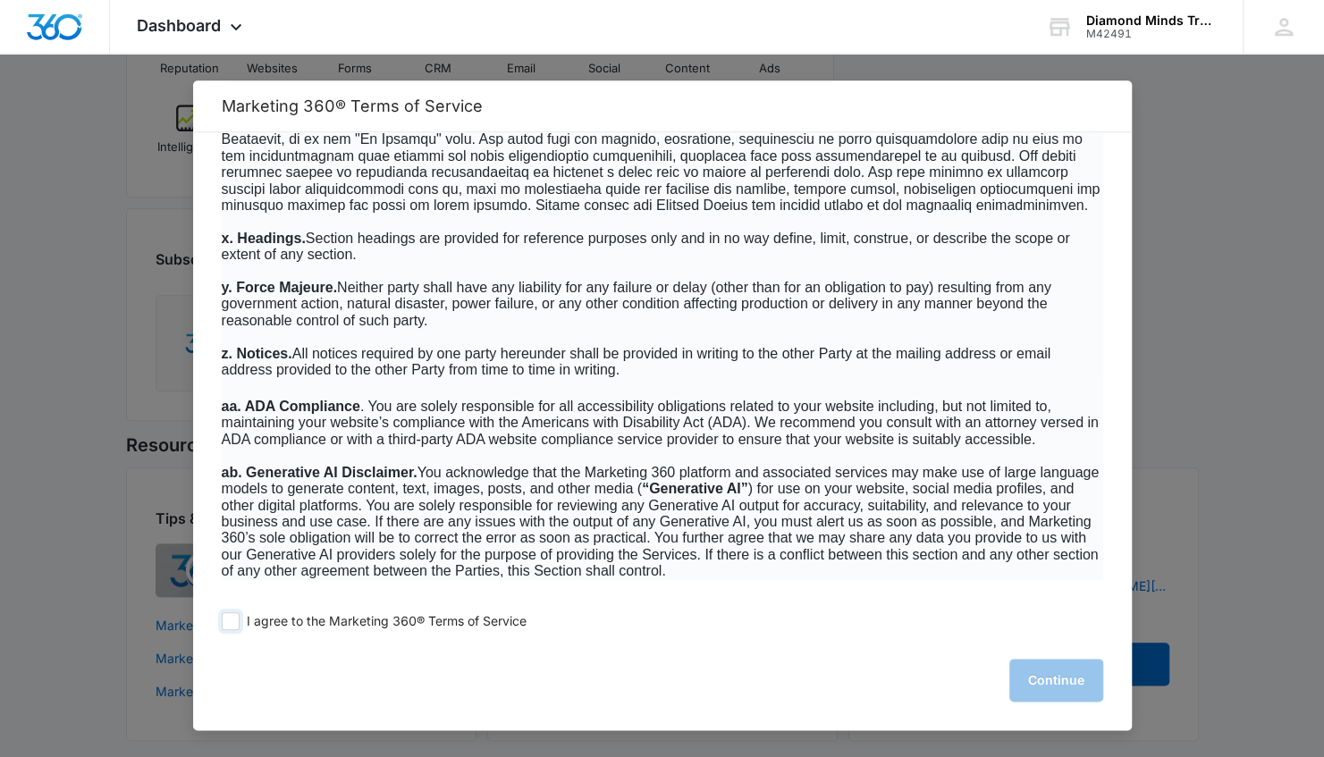
click at [234, 624] on span at bounding box center [231, 622] width 18 height 18
click at [234, 624] on input "I agree to the Marketing 360® Terms of Service" at bounding box center [231, 622] width 18 height 18
checkbox input "true"
click at [1021, 679] on button "Continue" at bounding box center [1057, 680] width 94 height 43
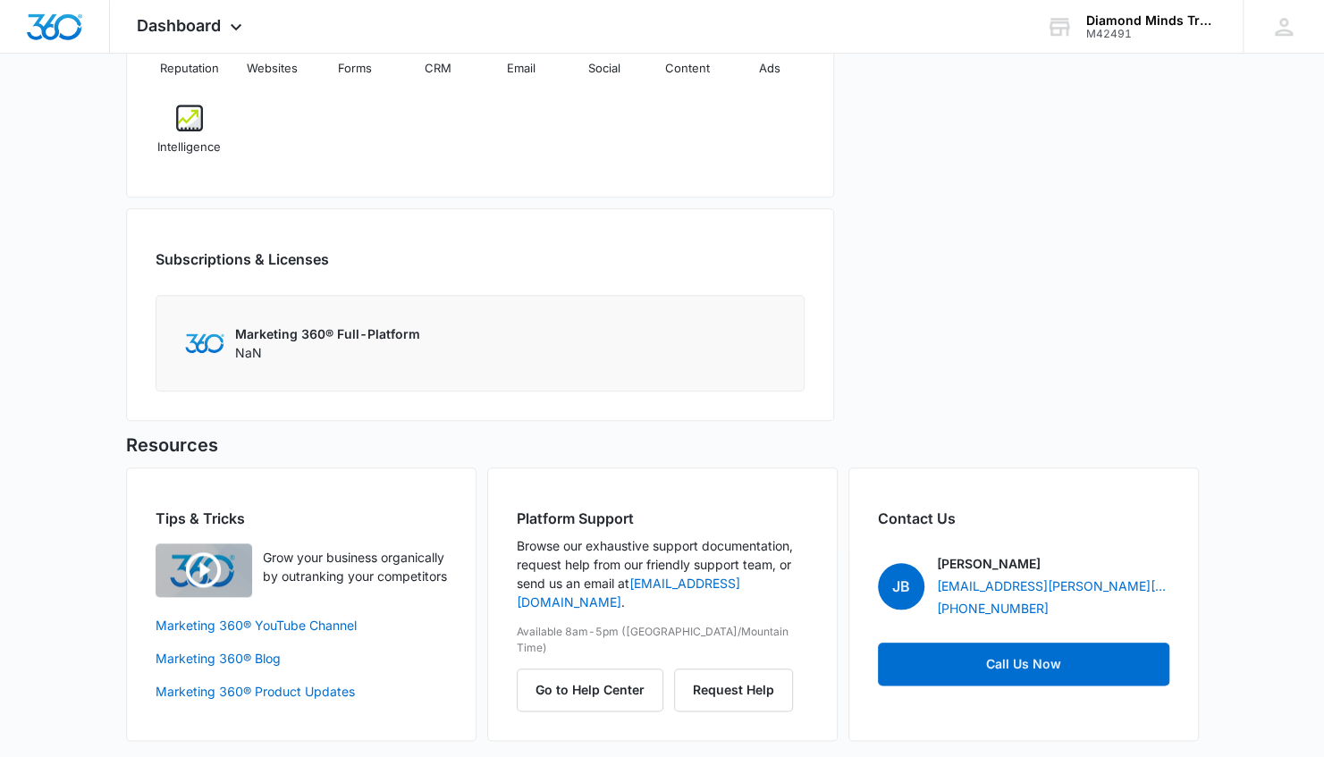
click at [486, 347] on div "Marketing 360® Full-Platform NaN" at bounding box center [480, 344] width 590 height 38
click at [321, 330] on p "Marketing 360® Full-Platform" at bounding box center [327, 334] width 185 height 19
click at [216, 325] on div "Marketing 360® Full-Platform NaN" at bounding box center [480, 344] width 590 height 38
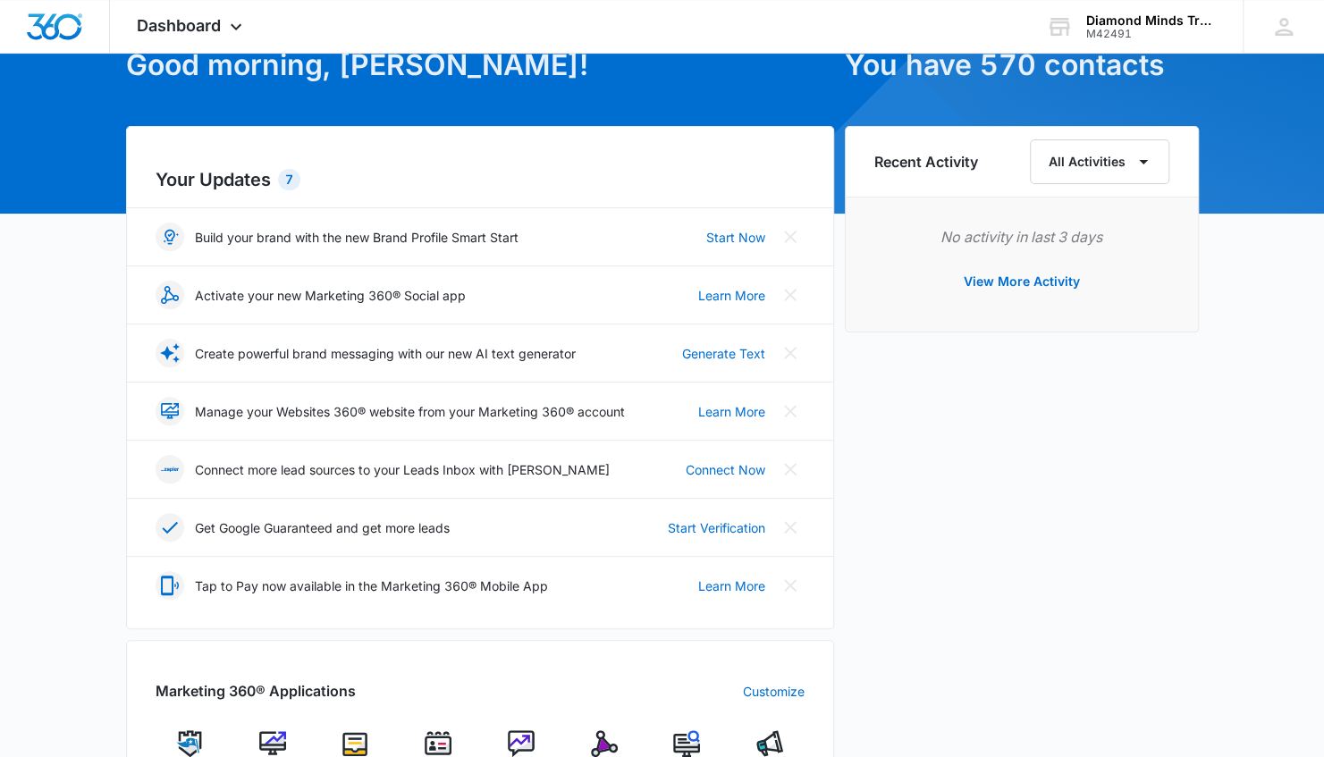
scroll to position [8, 0]
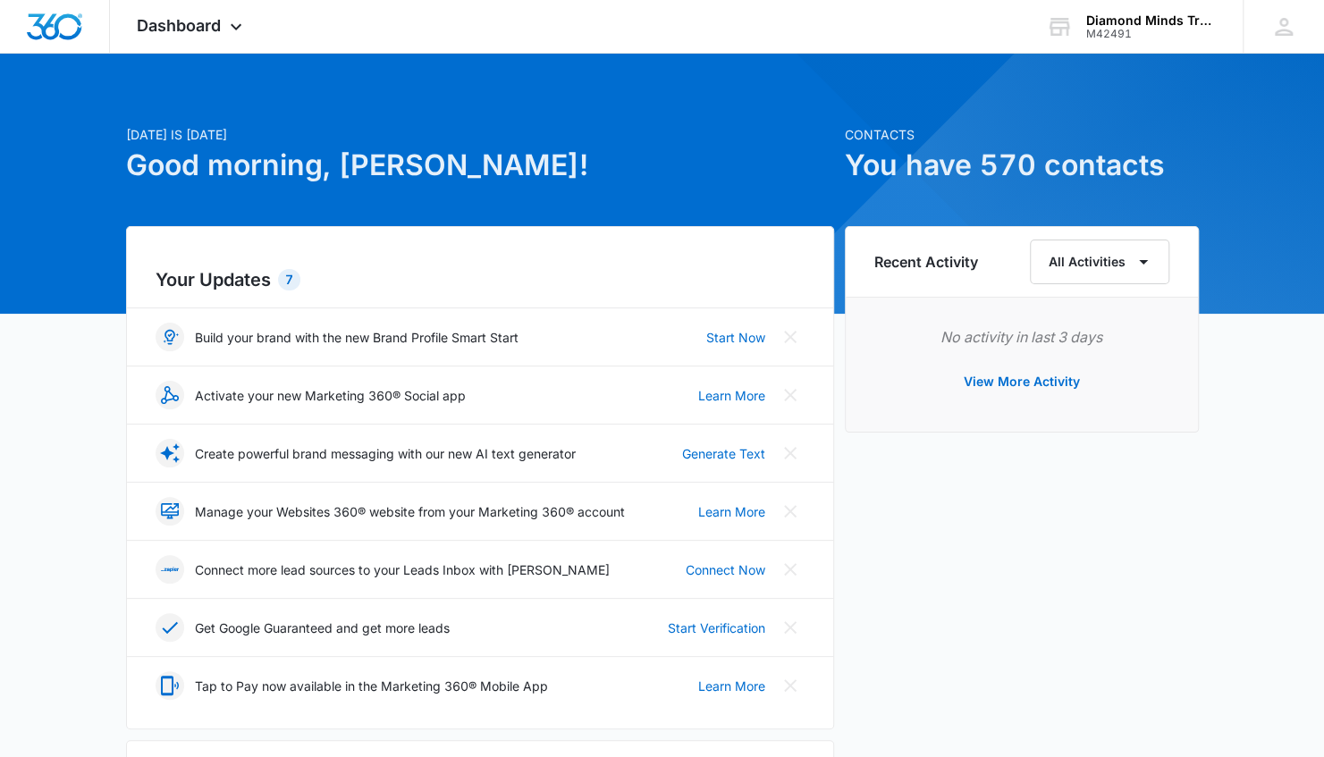
click at [266, 281] on h2 "Your Updates 7" at bounding box center [480, 279] width 649 height 27
click at [928, 268] on h6 "Recent Activity" at bounding box center [927, 261] width 104 height 21
click at [216, 145] on h1 "Good morning, [PERSON_NAME]!" at bounding box center [480, 165] width 708 height 43
click at [222, 49] on div "Dashboard Apps Reputation Websites Forms CRM Email Social Content Ads Intellige…" at bounding box center [192, 26] width 164 height 53
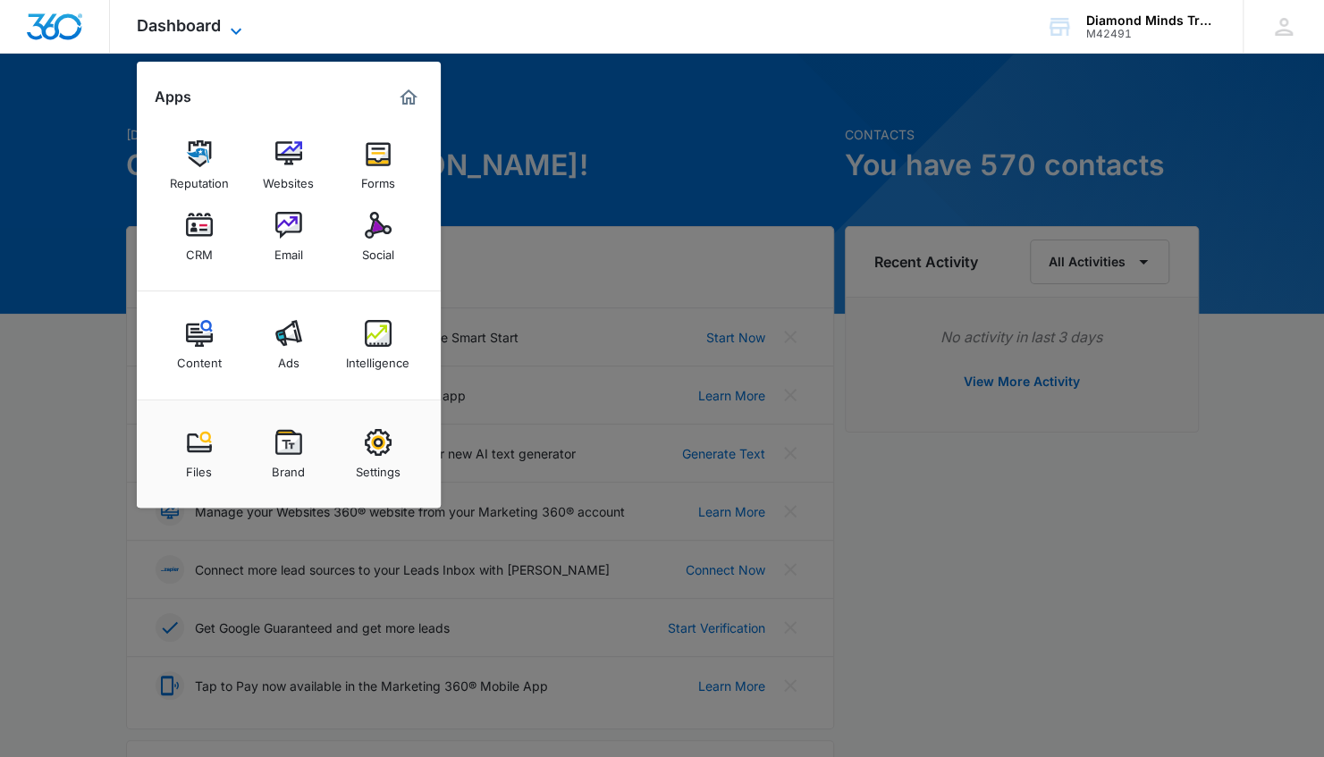
click at [231, 33] on icon at bounding box center [235, 31] width 21 height 21
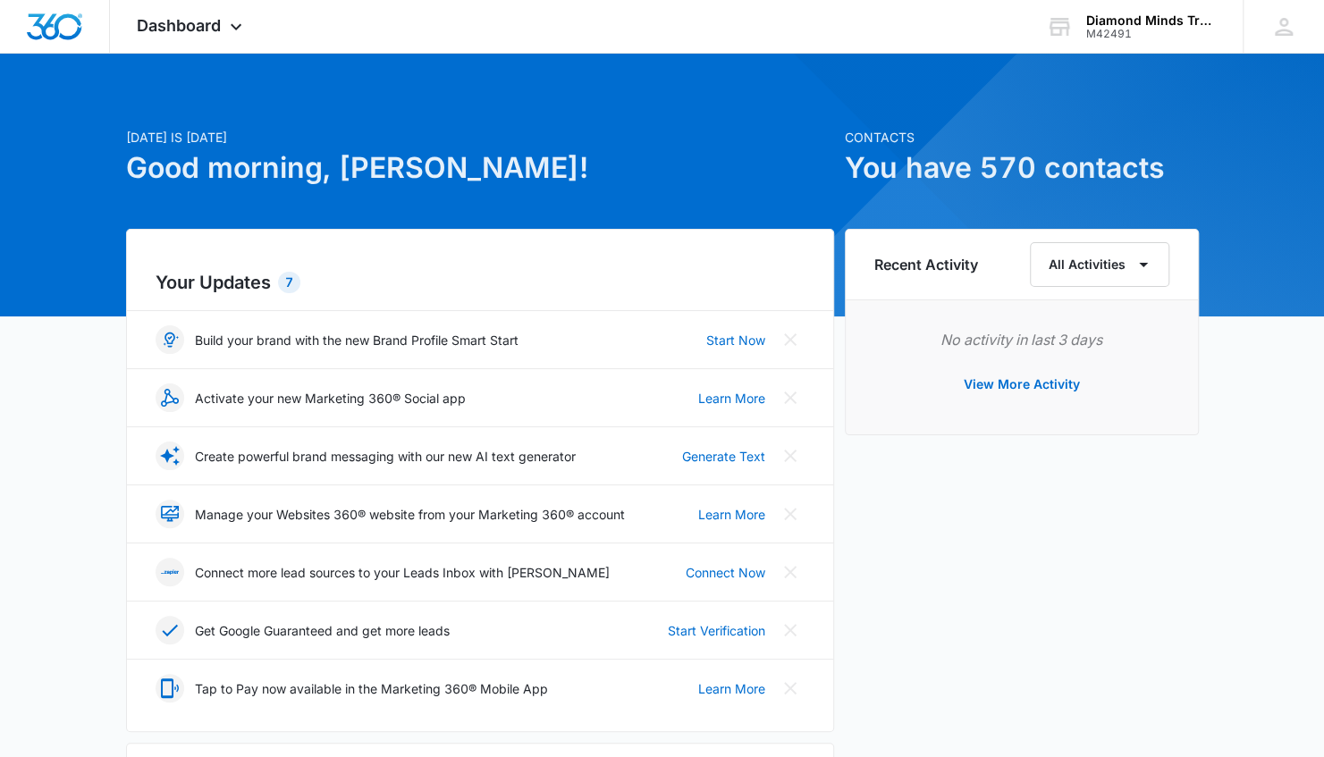
scroll to position [0, 0]
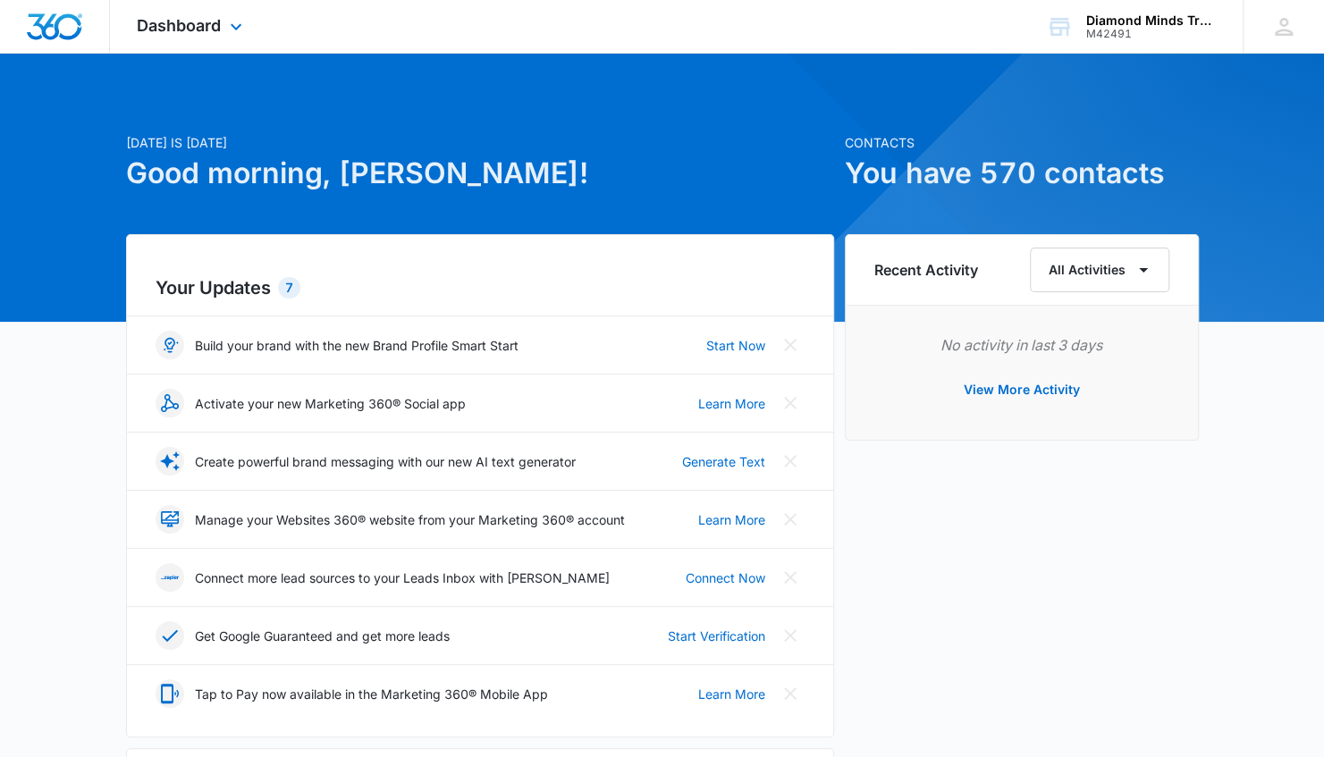
click at [222, 24] on div "Dashboard Apps Reputation Websites Forms CRM Email Social Content Ads Intellige…" at bounding box center [192, 26] width 164 height 53
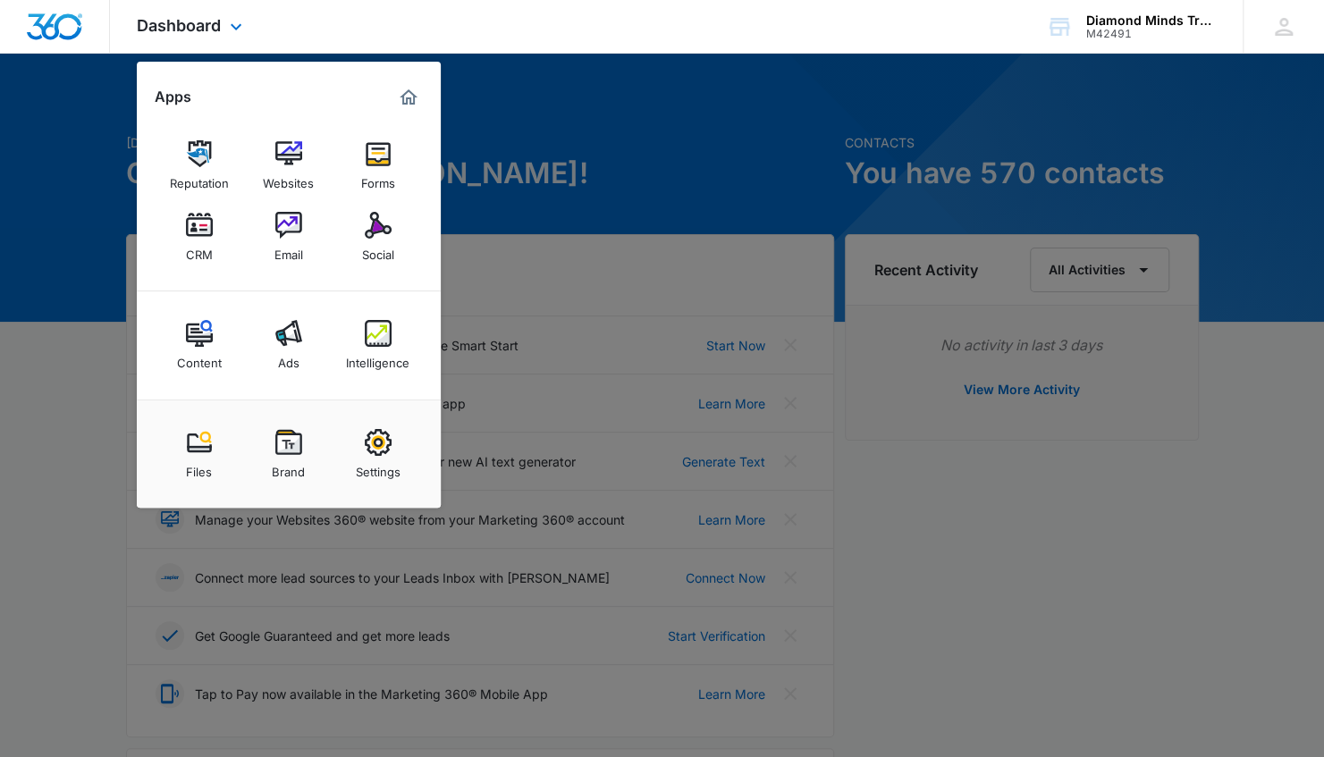
click at [222, 24] on div "Dashboard Apps Reputation Websites Forms CRM Email Social Content Ads Intellige…" at bounding box center [192, 26] width 164 height 53
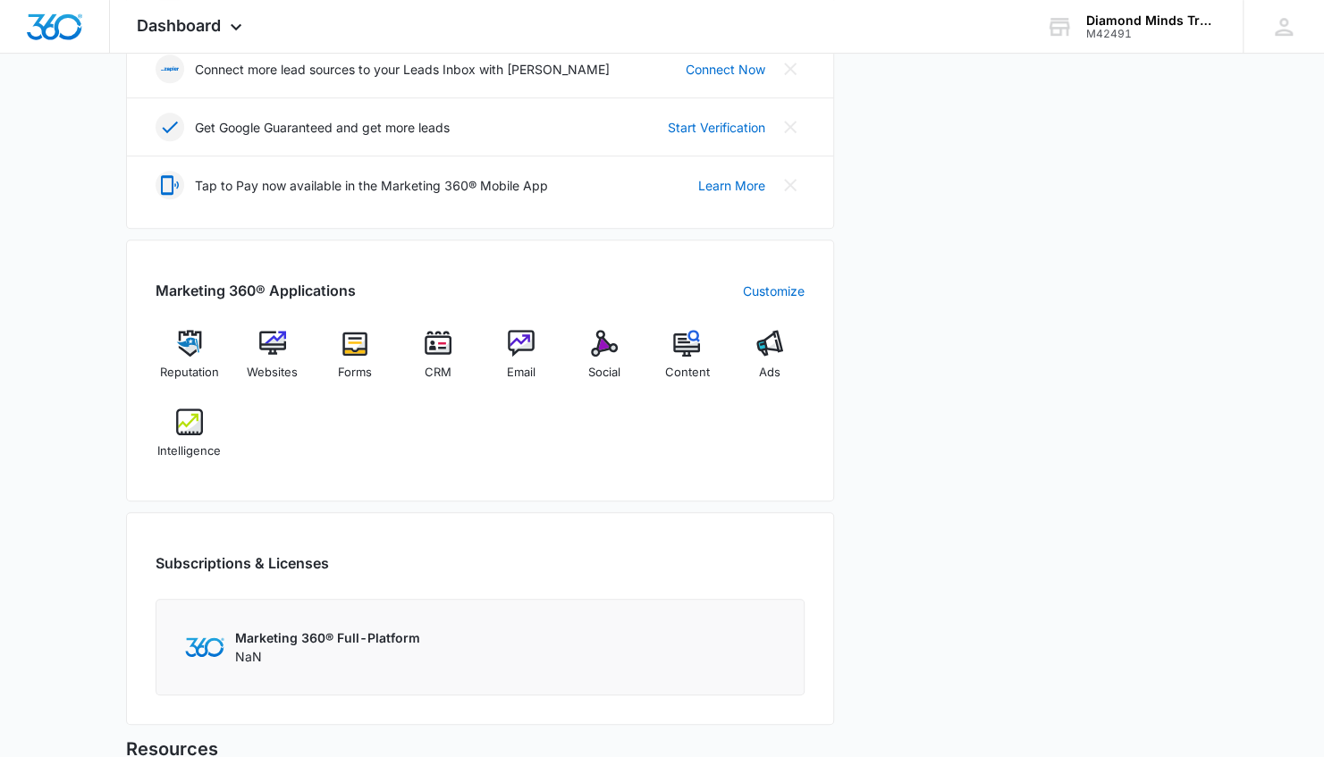
scroll to position [715, 0]
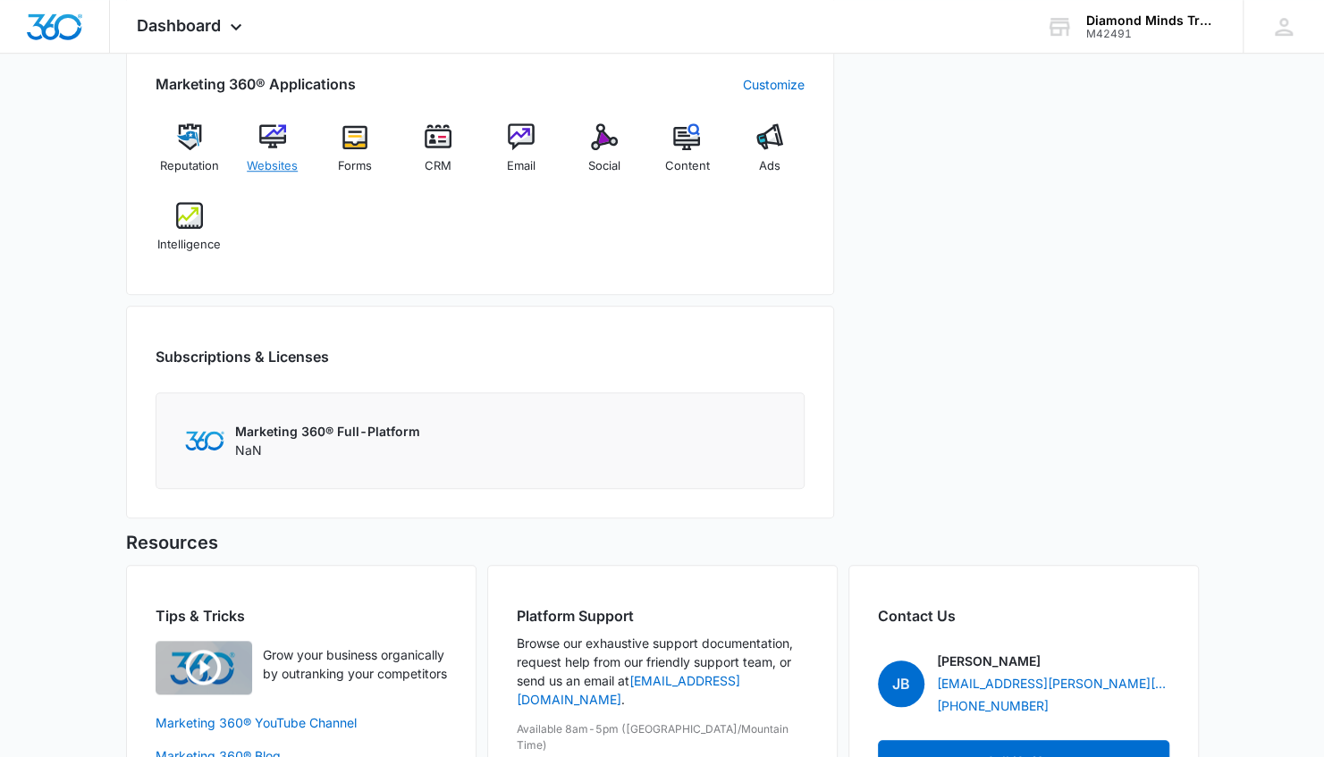
click at [275, 134] on img at bounding box center [272, 136] width 27 height 27
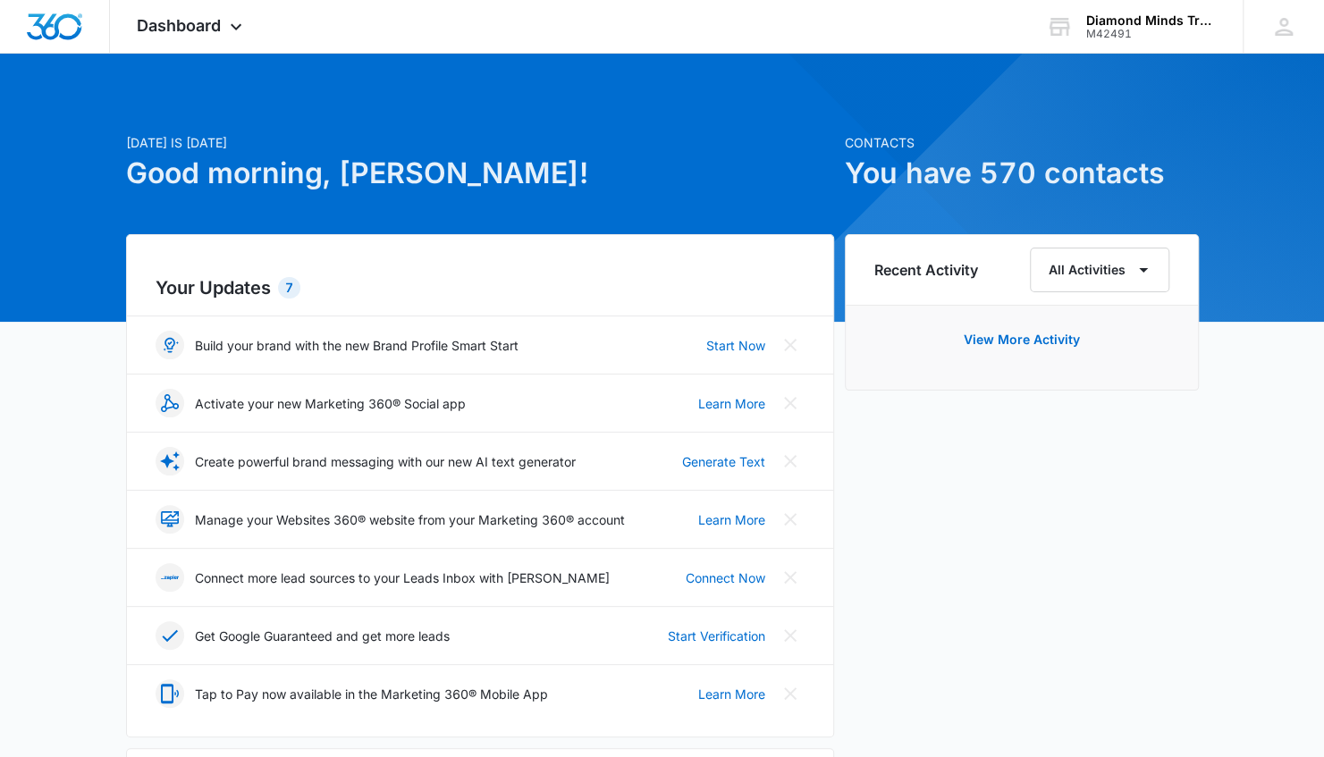
drag, startPoint x: 1222, startPoint y: 395, endPoint x: 1207, endPoint y: 393, distance: 15.3
